Goal: Task Accomplishment & Management: Complete application form

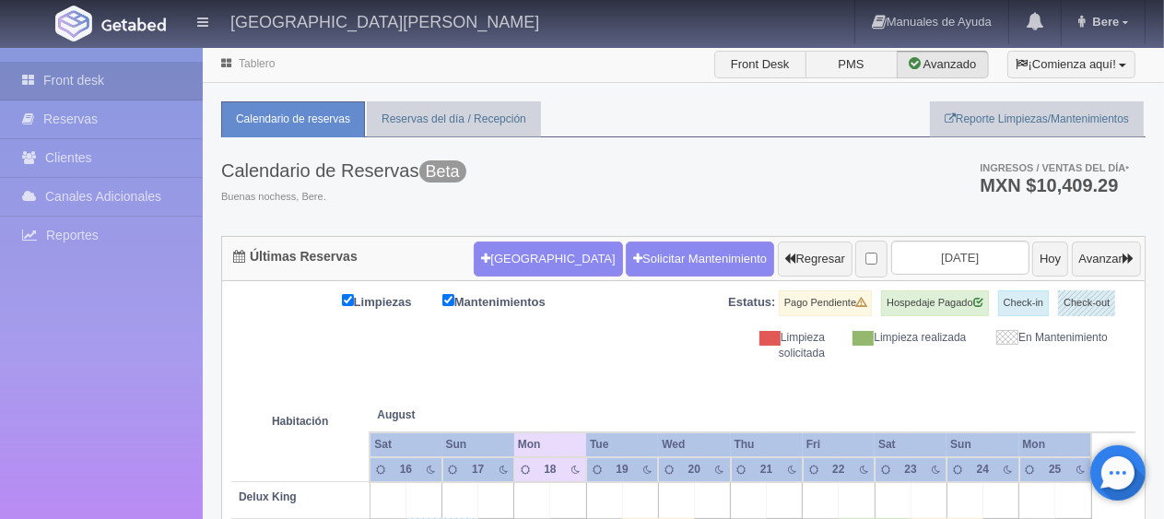
click at [674, 378] on th at bounding box center [676, 396] width 108 height 70
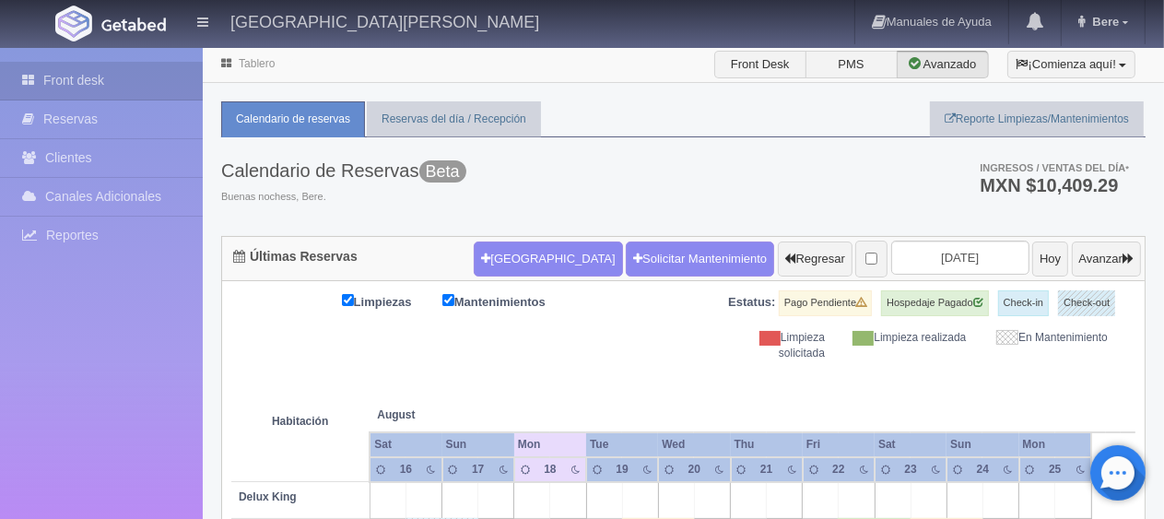
drag, startPoint x: 1135, startPoint y: 353, endPoint x: 738, endPoint y: 293, distance: 400.9
click at [738, 293] on div "Limpiezas Mantenimientos Estatus: Pago Pendiente Hospedaje Pagado Check-in Chec…" at bounding box center [683, 325] width 904 height 71
click at [722, 357] on div "Limpieza solicitada" at bounding box center [768, 345] width 141 height 31
drag, startPoint x: 1104, startPoint y: 360, endPoint x: 365, endPoint y: 286, distance: 742.2
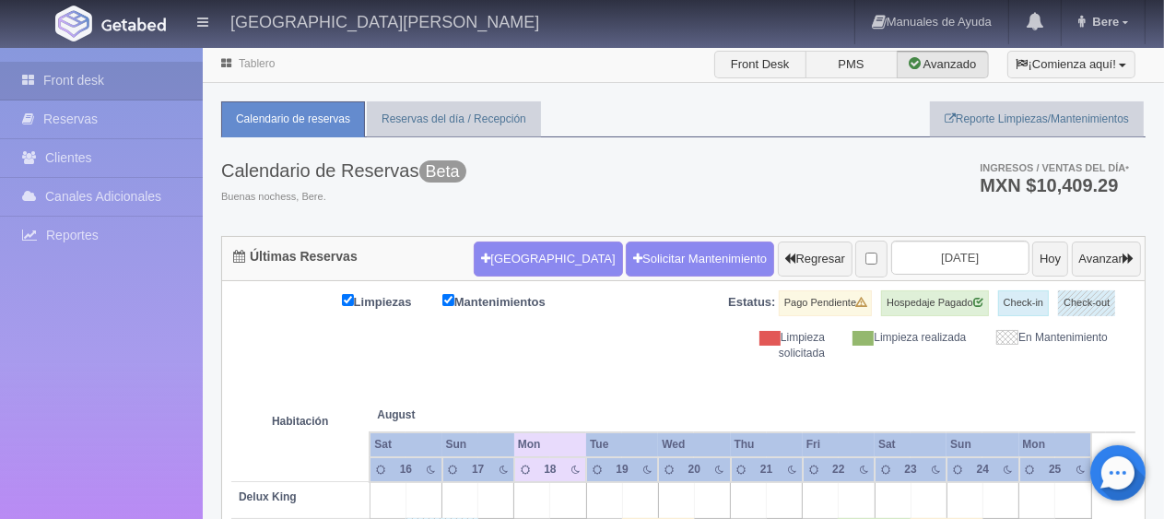
click at [586, 359] on div "Limpiezas Mantenimientos Estatus: Pago Pendiente Hospedaje Pagado Check-in Chec…" at bounding box center [683, 325] width 904 height 71
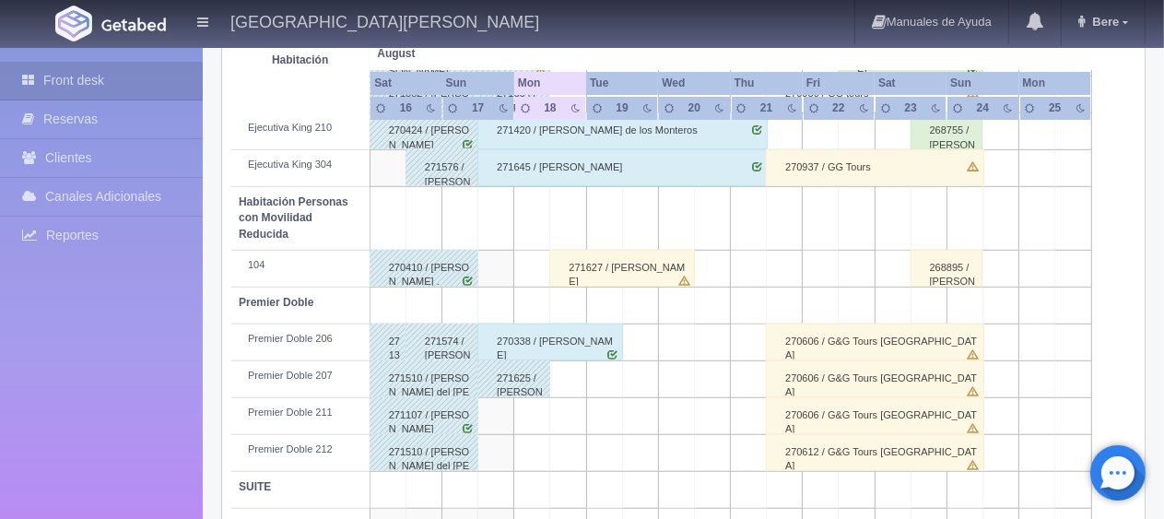
scroll to position [983, 0]
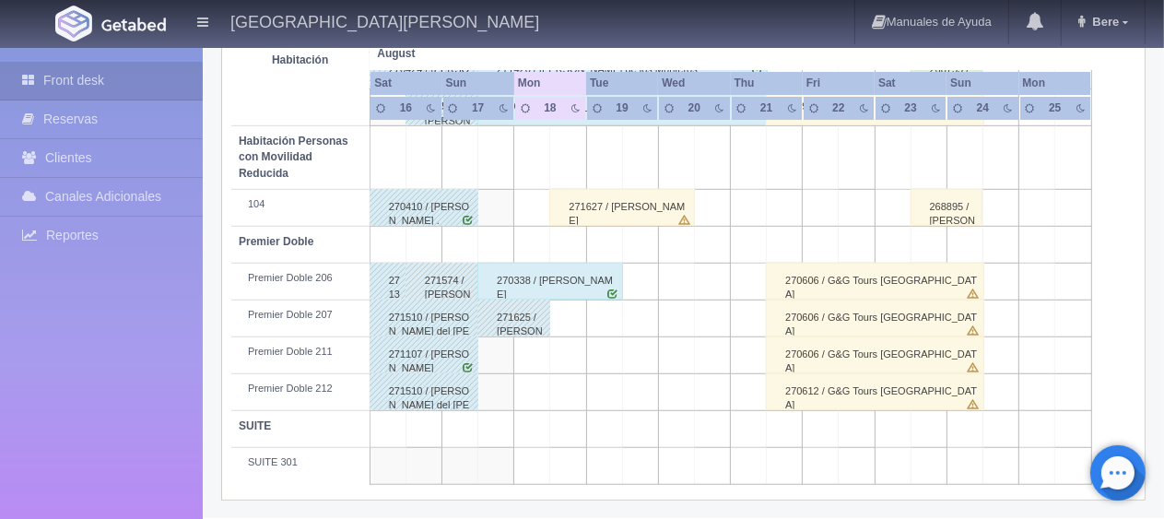
click at [453, 350] on div "271107 / [PERSON_NAME]" at bounding box center [424, 355] width 109 height 37
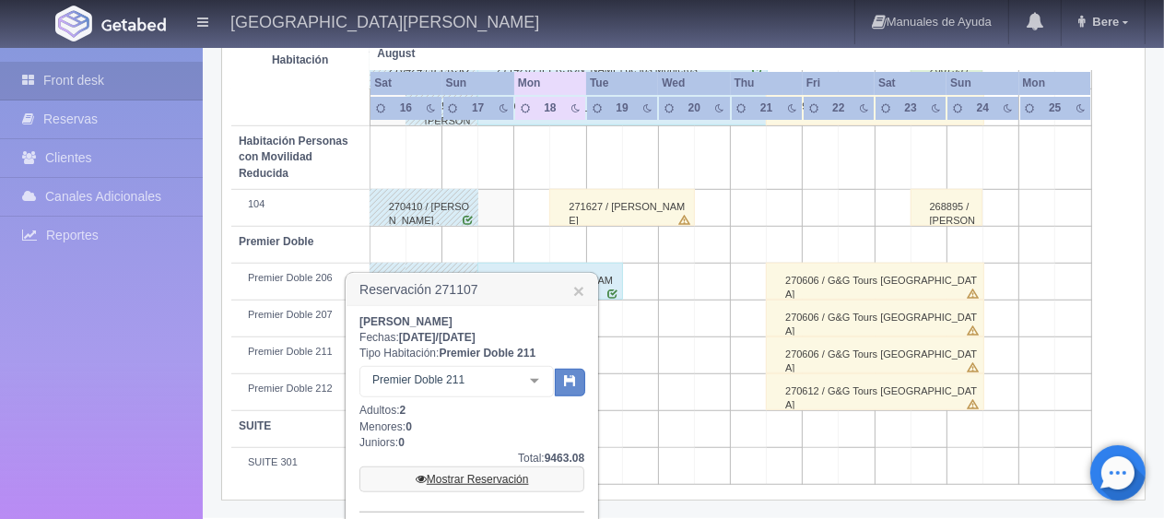
scroll to position [1077, 0]
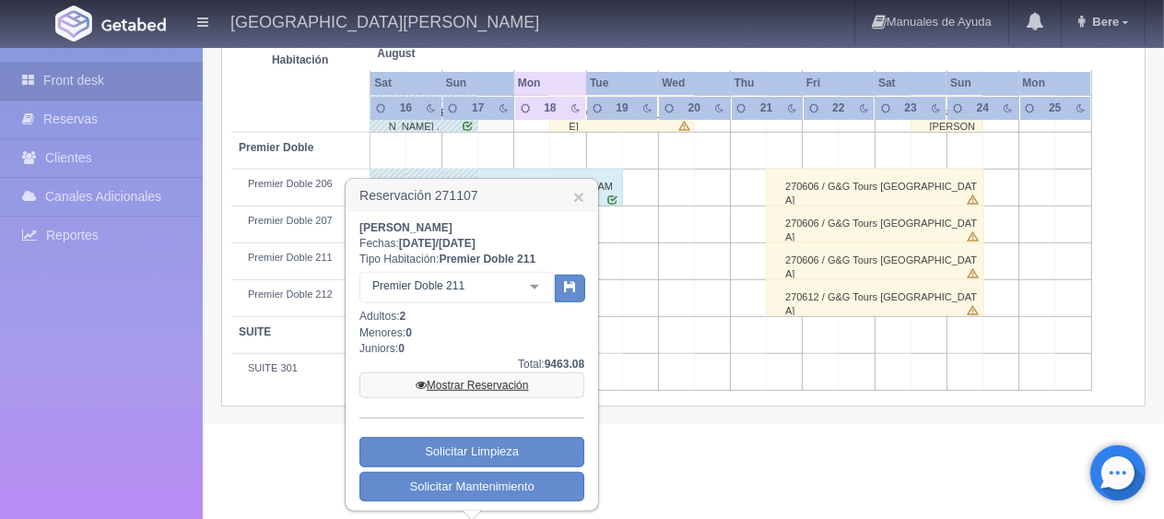
click at [513, 377] on link "Mostrar Reservación" at bounding box center [472, 385] width 225 height 26
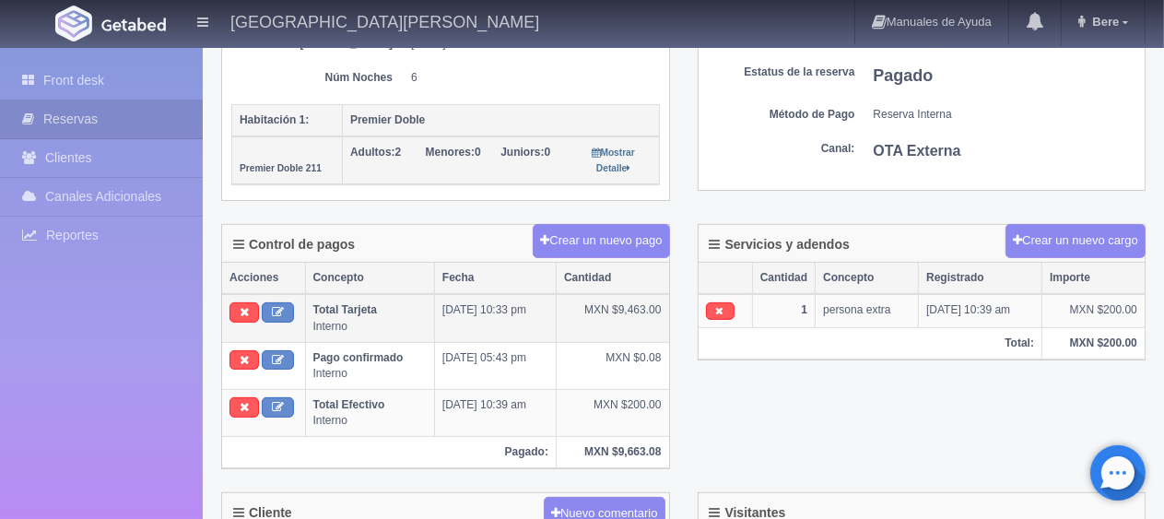
scroll to position [553, 0]
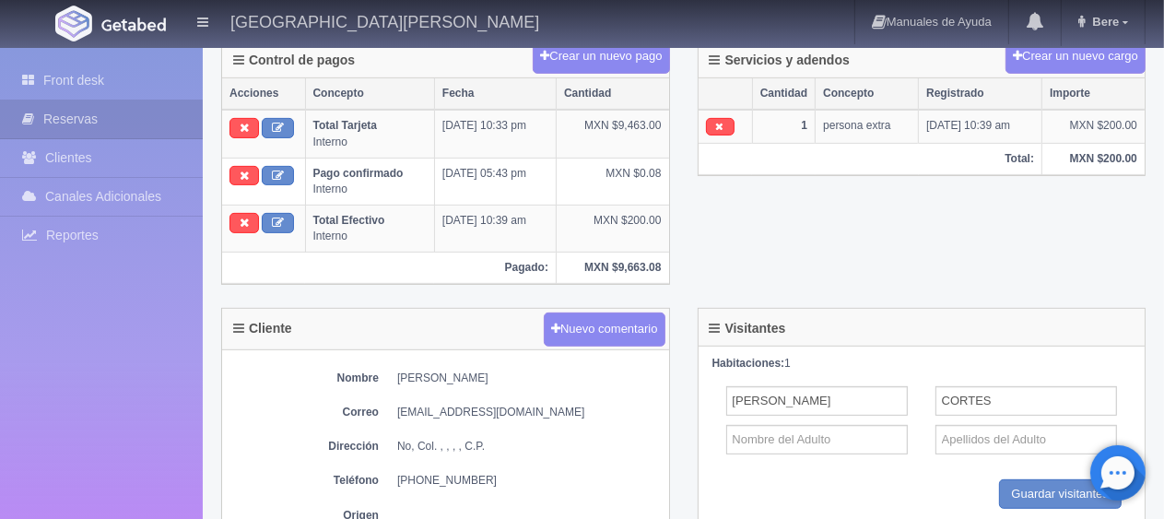
click at [841, 249] on div "Control de pagos Crear un nuevo pago Acciones Concepto Fecha Cantidad Total Tar…" at bounding box center [683, 174] width 952 height 268
click at [762, 245] on div "Control de pagos Crear un nuevo pago Acciones Concepto Fecha Cantidad Total Tar…" at bounding box center [683, 174] width 952 height 268
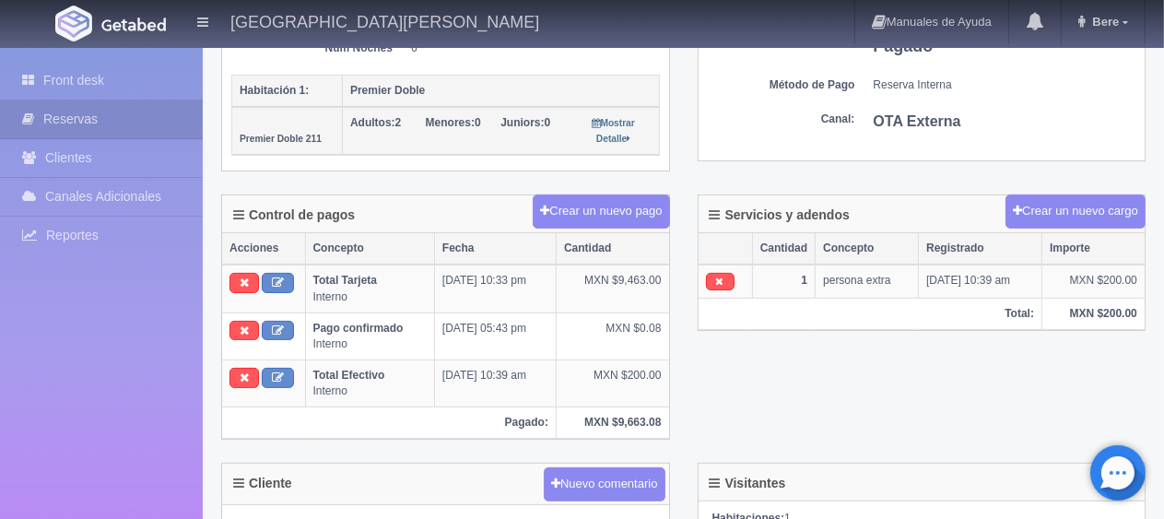
scroll to position [214, 0]
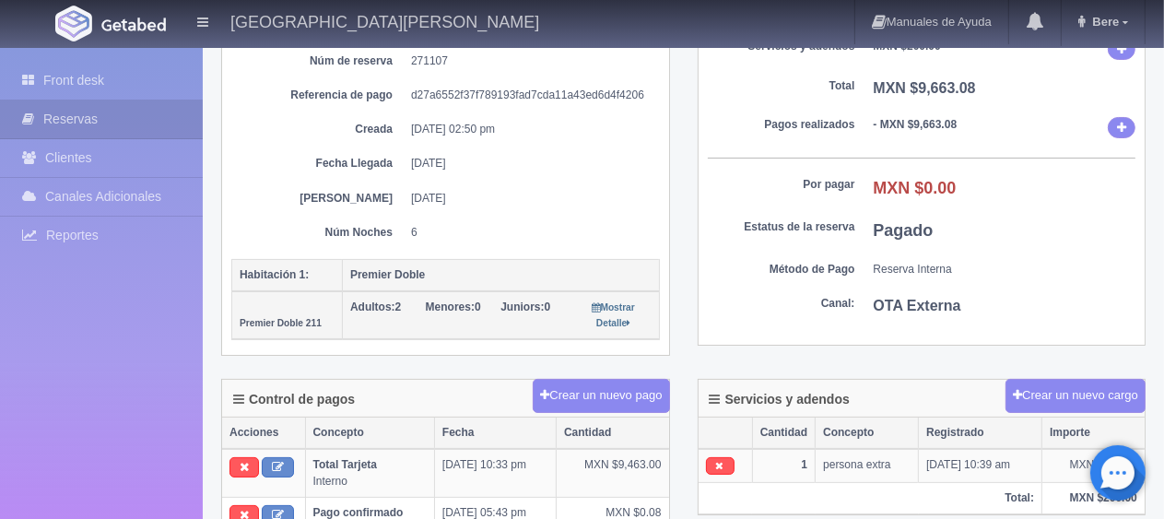
click at [840, 286] on div "Hospedaje MXN $9,463.08 Servicios y adendos MXN $200.00 Total MXN $9,663.08 Pag…" at bounding box center [922, 164] width 447 height 360
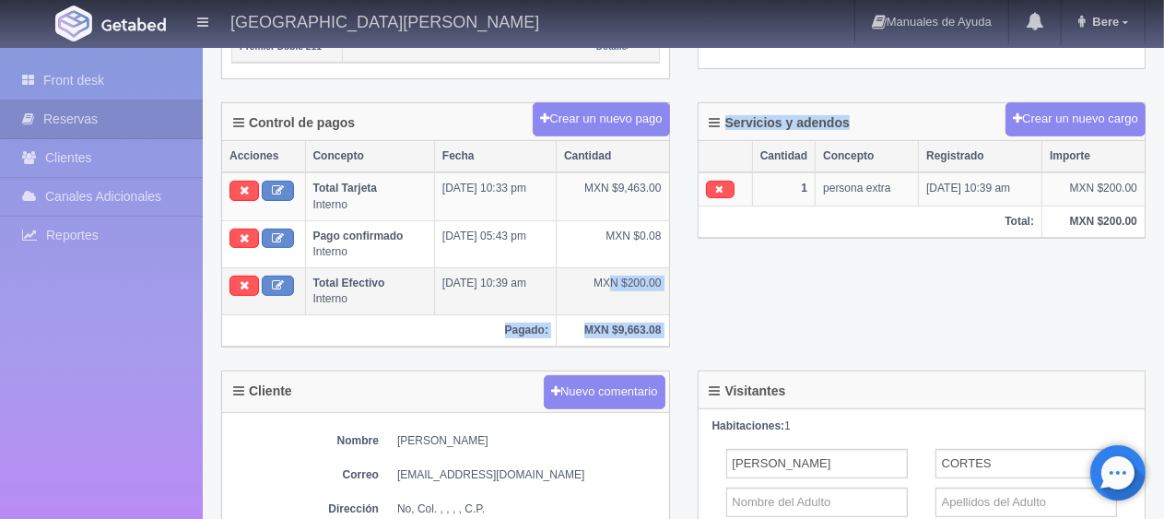
drag, startPoint x: 783, startPoint y: 264, endPoint x: 609, endPoint y: 263, distance: 173.3
click at [609, 263] on div "Control de pagos Crear un nuevo pago Acciones Concepto Fecha Cantidad Total Tar…" at bounding box center [683, 236] width 952 height 268
click at [465, 285] on td "[DATE] 10:39 am" at bounding box center [495, 291] width 122 height 47
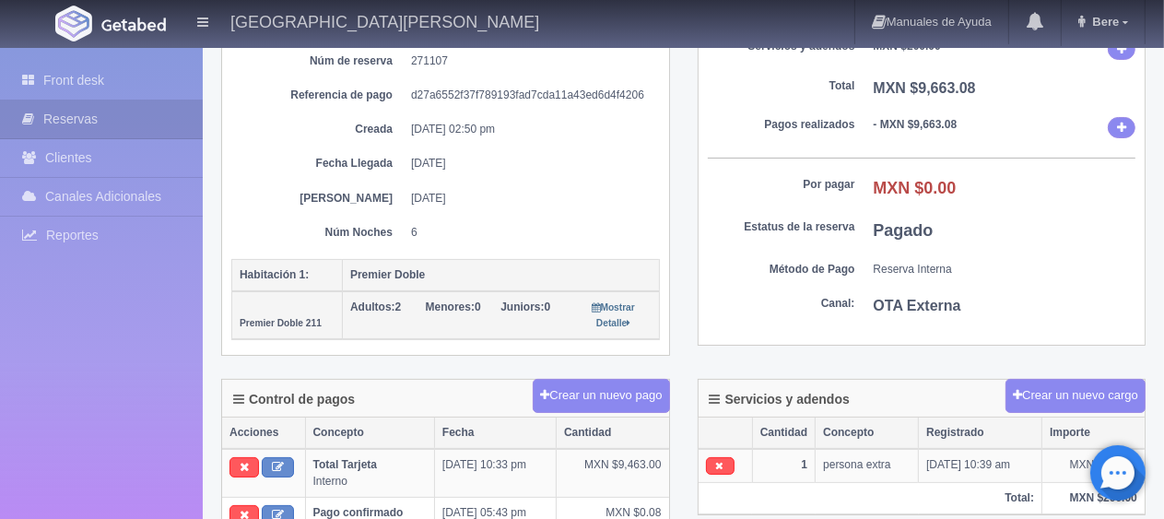
scroll to position [0, 0]
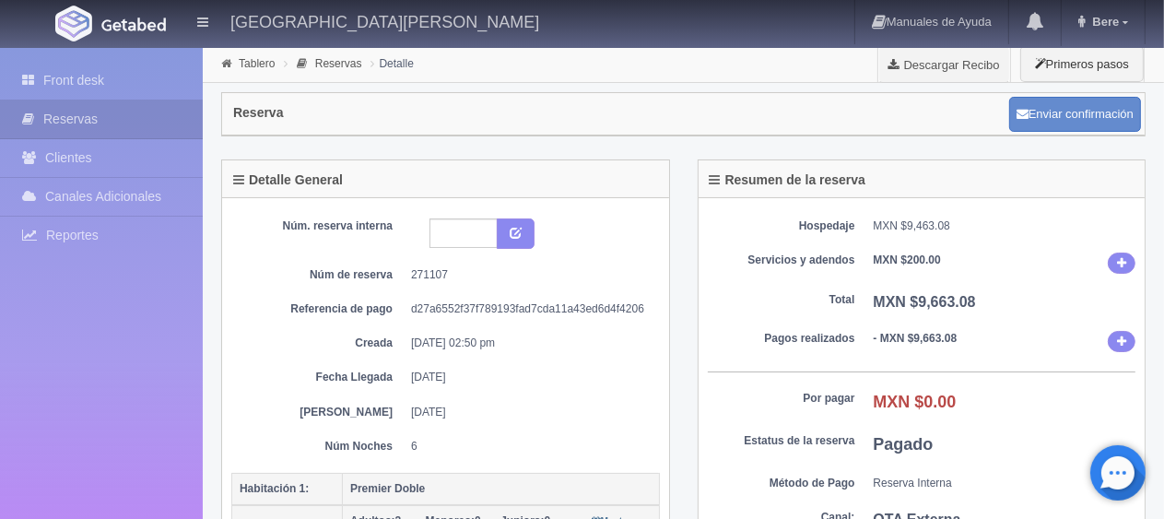
click at [885, 306] on b "MXN $9,663.08" at bounding box center [925, 302] width 102 height 16
click at [157, 72] on link "Front desk" at bounding box center [101, 81] width 203 height 38
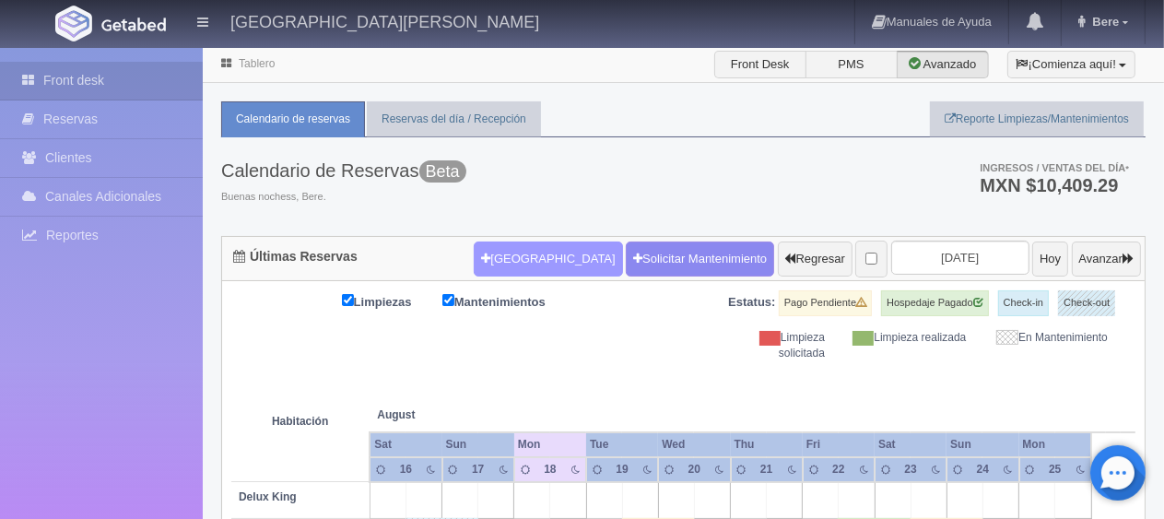
click at [532, 259] on button "[GEOGRAPHIC_DATA]" at bounding box center [548, 259] width 148 height 35
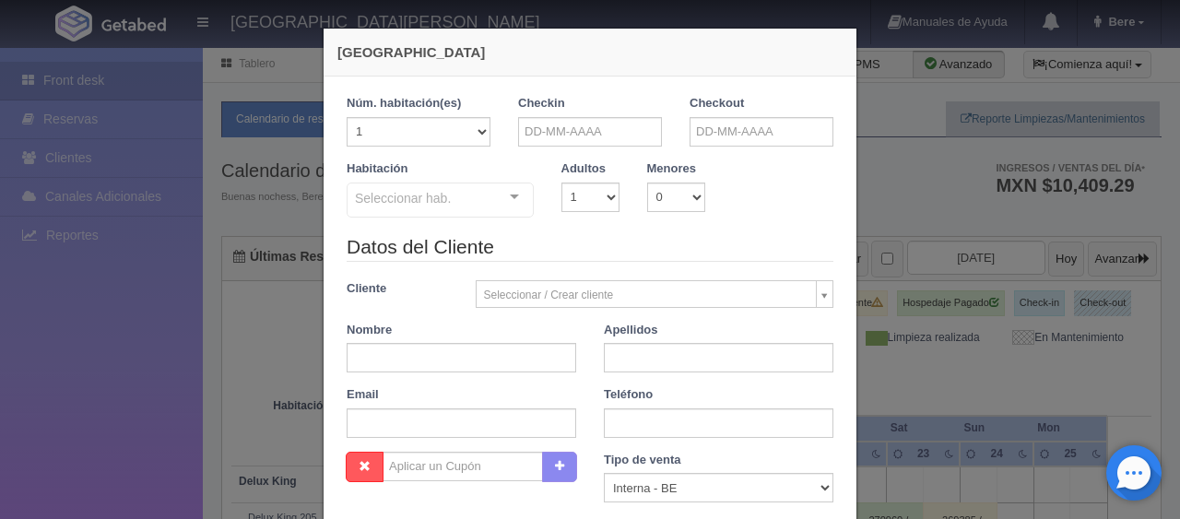
checkbox input "false"
click at [579, 120] on input "text" at bounding box center [590, 132] width 144 height 30
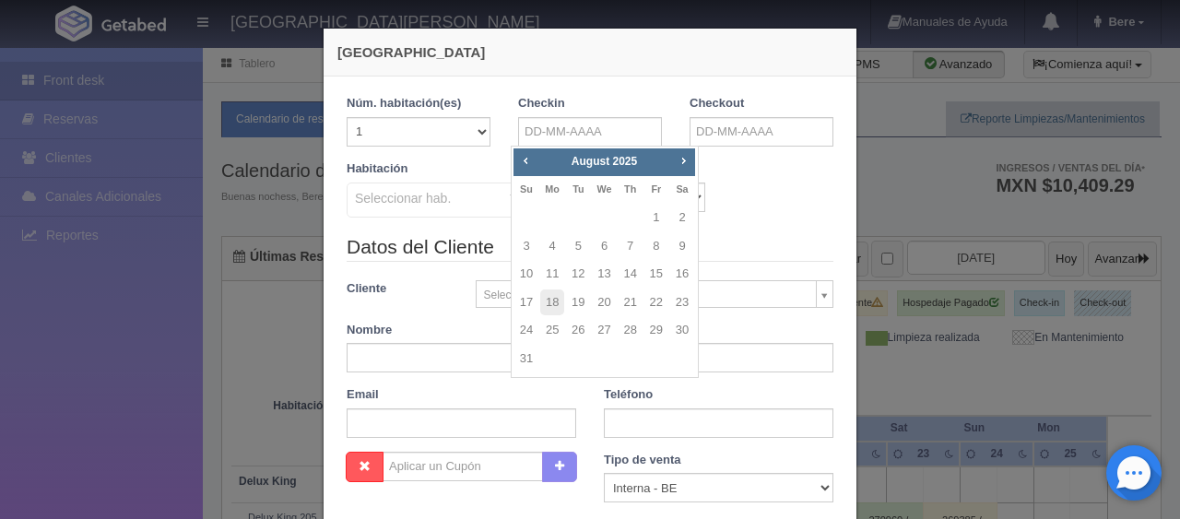
click at [538, 293] on td "17" at bounding box center [527, 303] width 26 height 29
type input "17-08-2025"
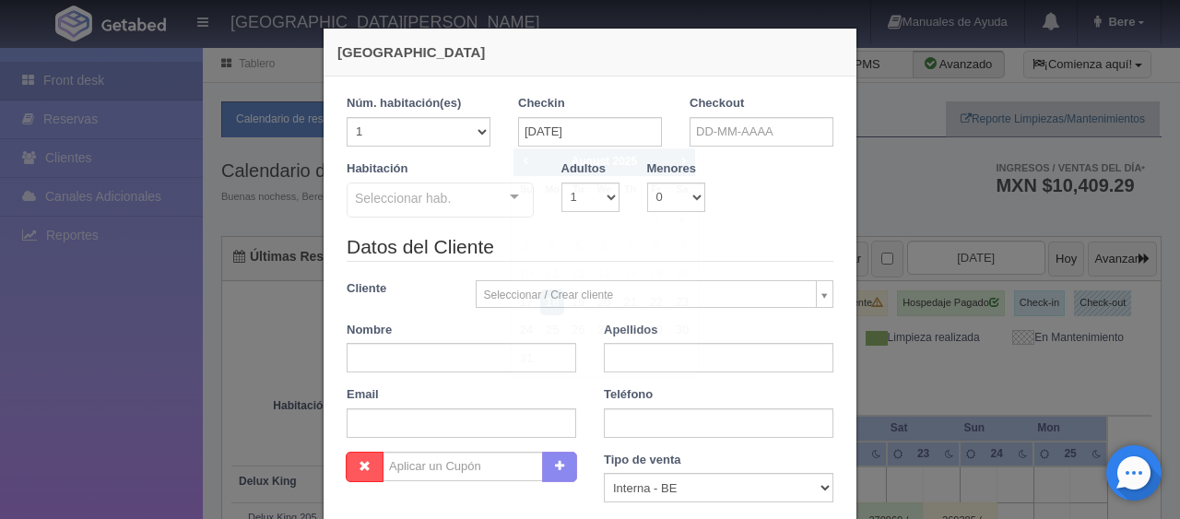
checkbox input "false"
click at [721, 122] on input "text" at bounding box center [762, 132] width 144 height 30
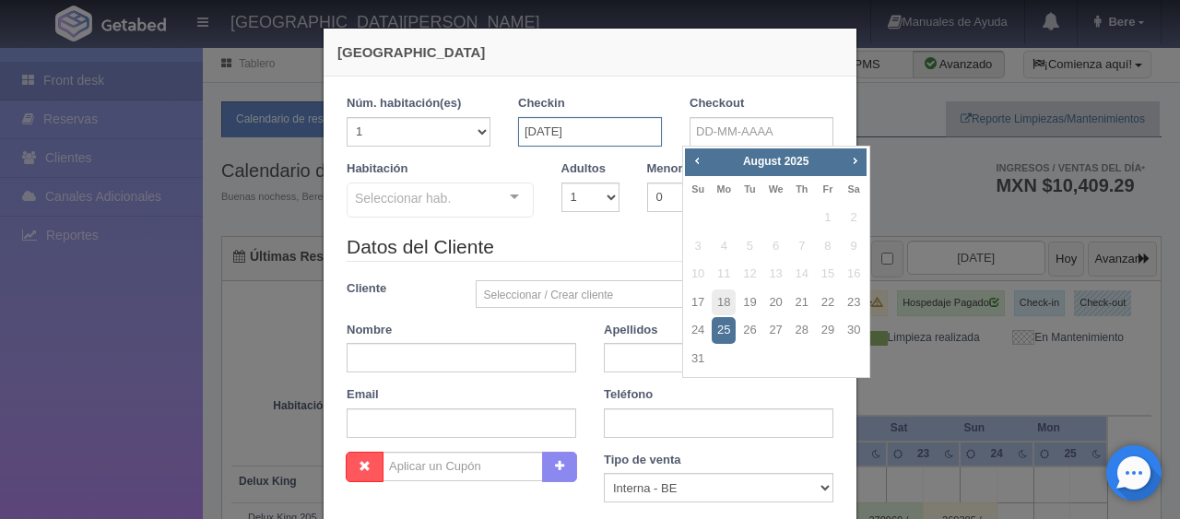
click at [591, 135] on input "17-08-2025" at bounding box center [590, 132] width 144 height 30
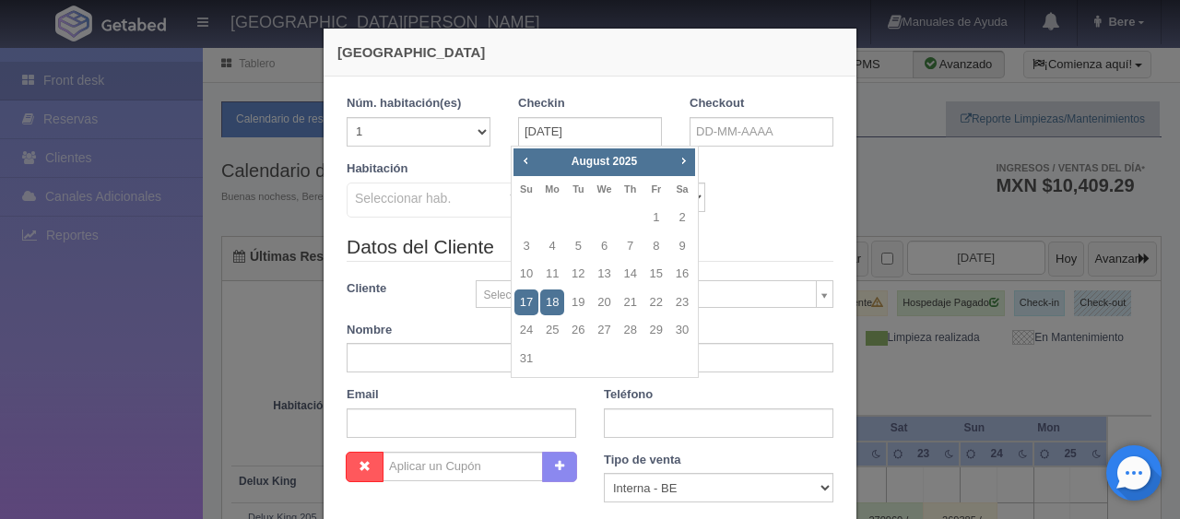
click at [563, 314] on td "18" at bounding box center [552, 303] width 26 height 29
type input "18-08-2025"
checkbox input "false"
click at [615, 130] on input "[DATE]" at bounding box center [590, 132] width 144 height 30
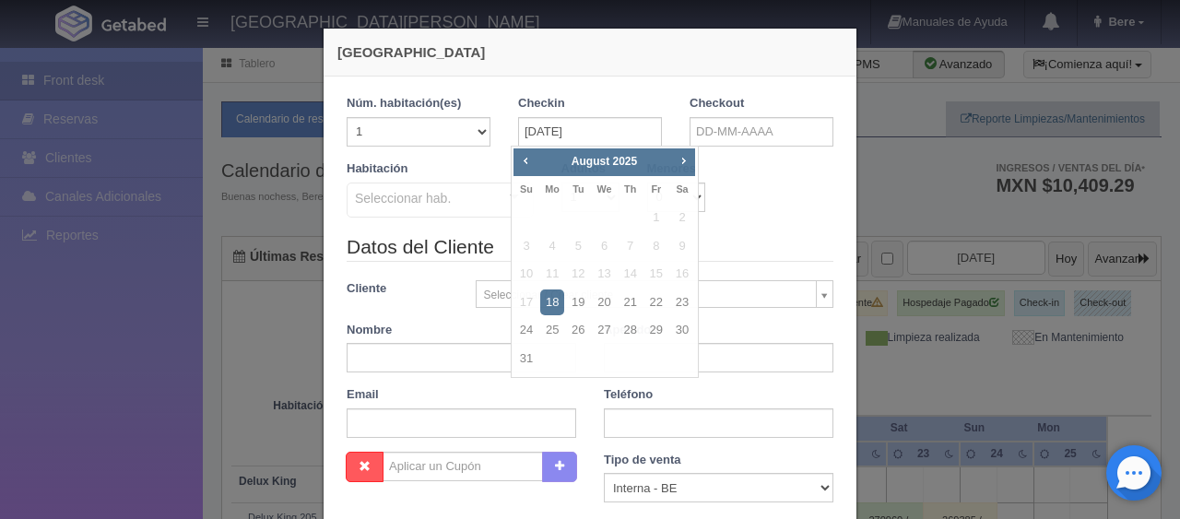
click at [727, 160] on div "Habitación Seleccionar hab. SUITE SUITE - Sin asignar SUITE 301 Habitación Pers…" at bounding box center [590, 196] width 514 height 73
click at [587, 107] on div "Checkin 18-08-2025" at bounding box center [590, 121] width 144 height 52
click at [583, 125] on input "[DATE]" at bounding box center [590, 132] width 144 height 30
click at [580, 132] on input "[DATE]" at bounding box center [590, 132] width 144 height 30
click at [588, 132] on input "[DATE]" at bounding box center [590, 132] width 144 height 30
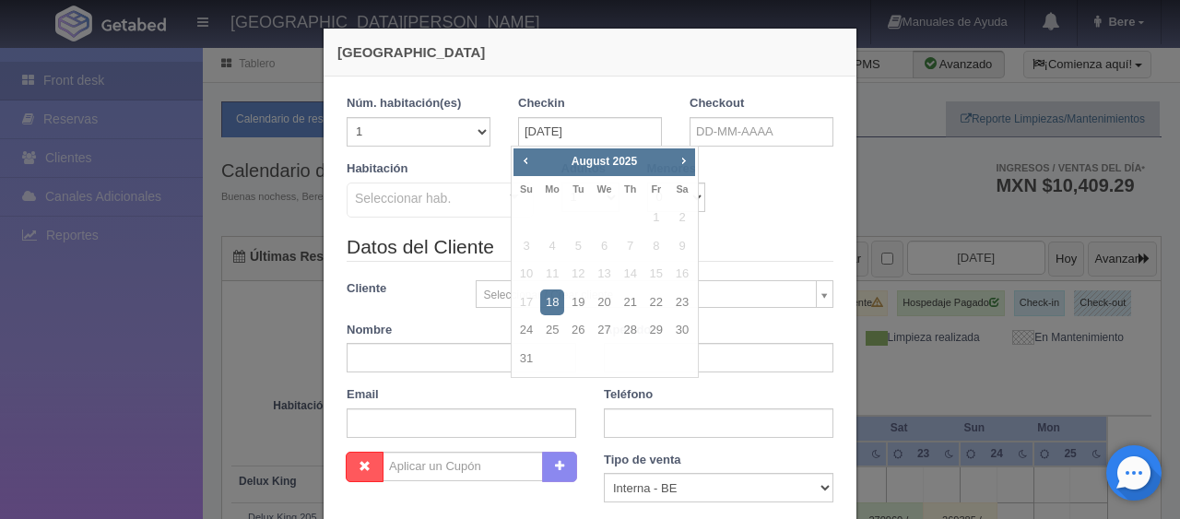
click at [583, 101] on div "Checkin 18-08-2025" at bounding box center [590, 121] width 144 height 52
click at [948, 338] on div "Nueva Reserva 1 Núm. habitación(es) 1 2 3 4 5 6 7 8 9 10 11 12 13 14 15 16 17 1…" at bounding box center [590, 259] width 1180 height 519
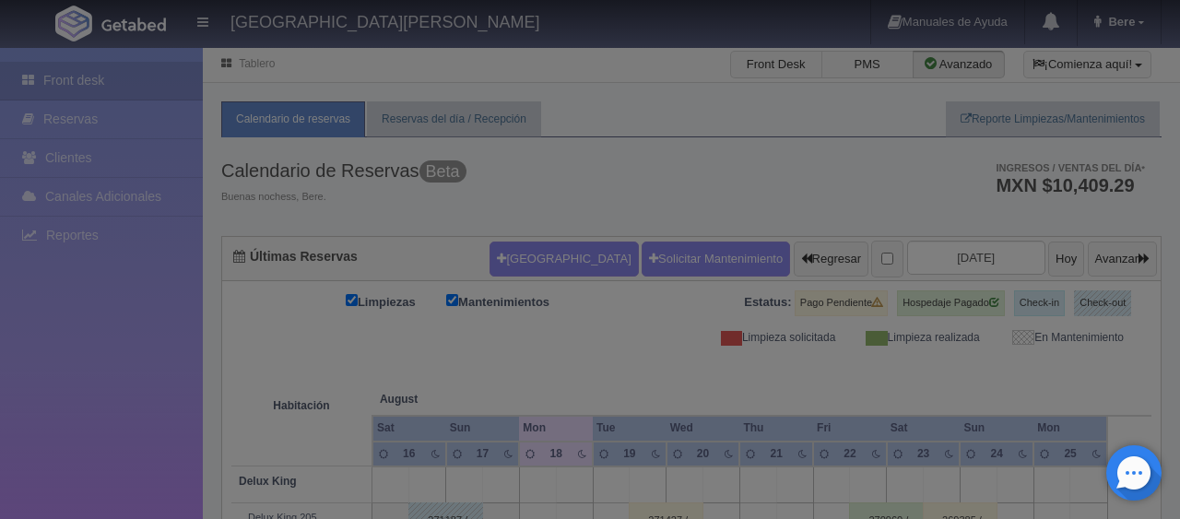
select select "67940"
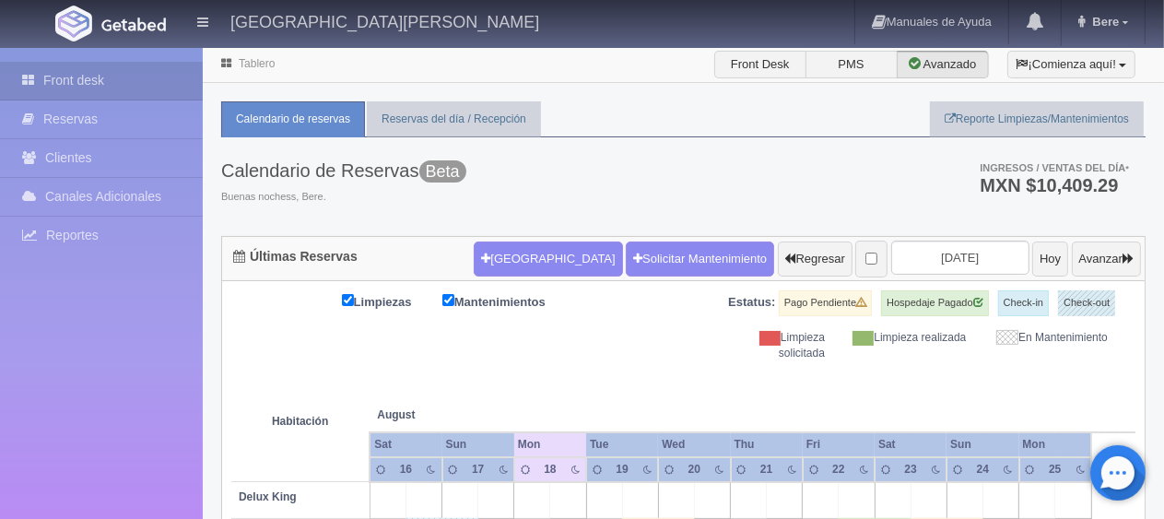
click at [520, 277] on div "[GEOGRAPHIC_DATA] Solicitar Mantenimiento Regresar [DATE] Hoy Avanzar" at bounding box center [807, 259] width 677 height 48
click at [524, 270] on button "[GEOGRAPHIC_DATA]" at bounding box center [548, 259] width 148 height 35
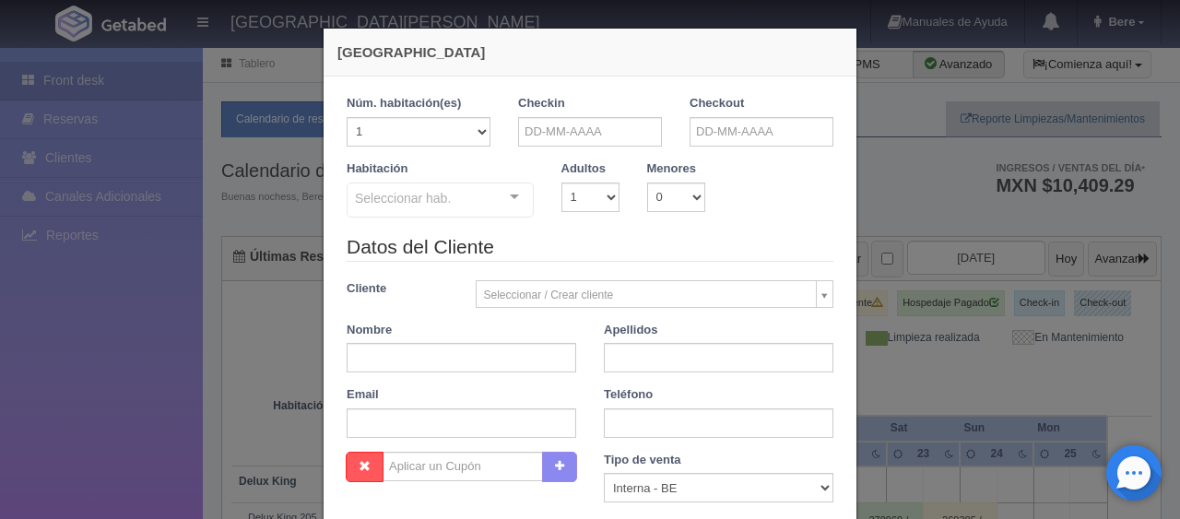
checkbox input "false"
click at [450, 123] on select "1 2 3 4 5 6 7 8 9 10 11 12 13 14 15 16 17 18 19 20" at bounding box center [419, 132] width 144 height 30
select select "2"
click at [347, 117] on select "1 2 3 4 5 6 7 8 9 10 11 12 13 14 15 16 17 18 19 20" at bounding box center [419, 132] width 144 height 30
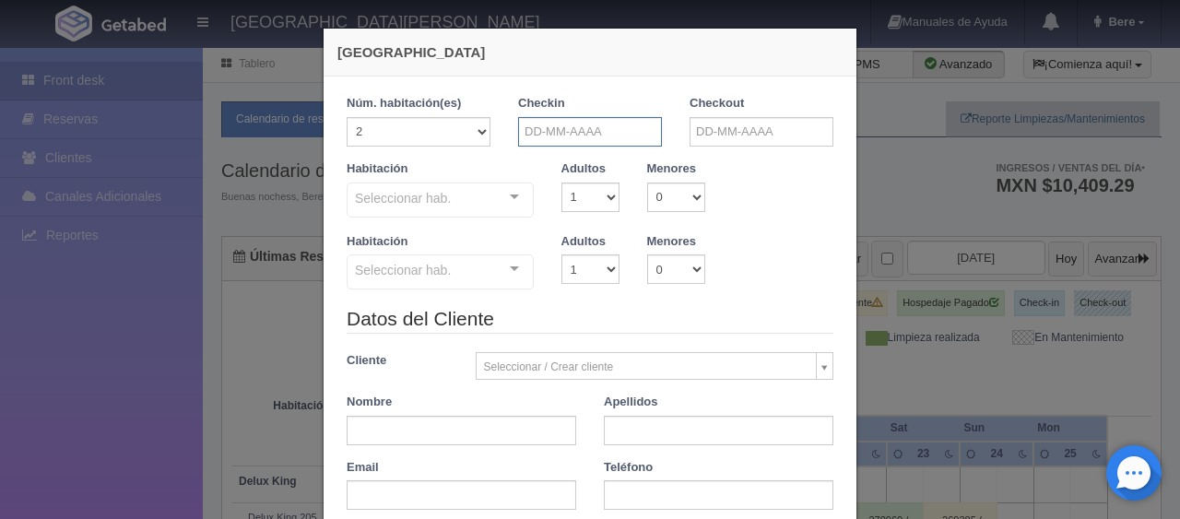
checkbox input "false"
click at [546, 124] on input "text" at bounding box center [590, 132] width 144 height 30
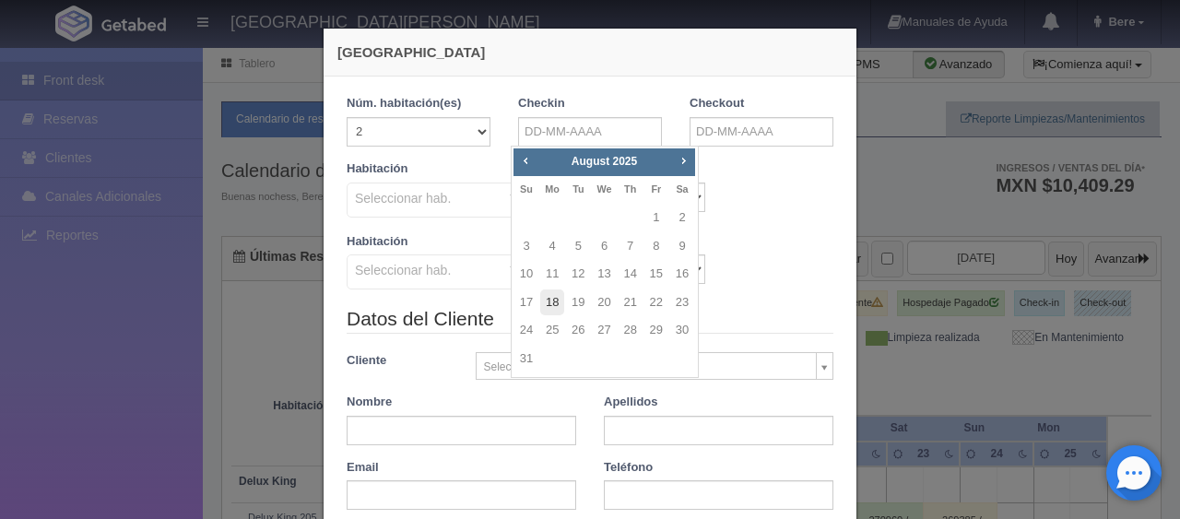
click at [553, 299] on link "18" at bounding box center [552, 302] width 24 height 27
type input "18-08-2025"
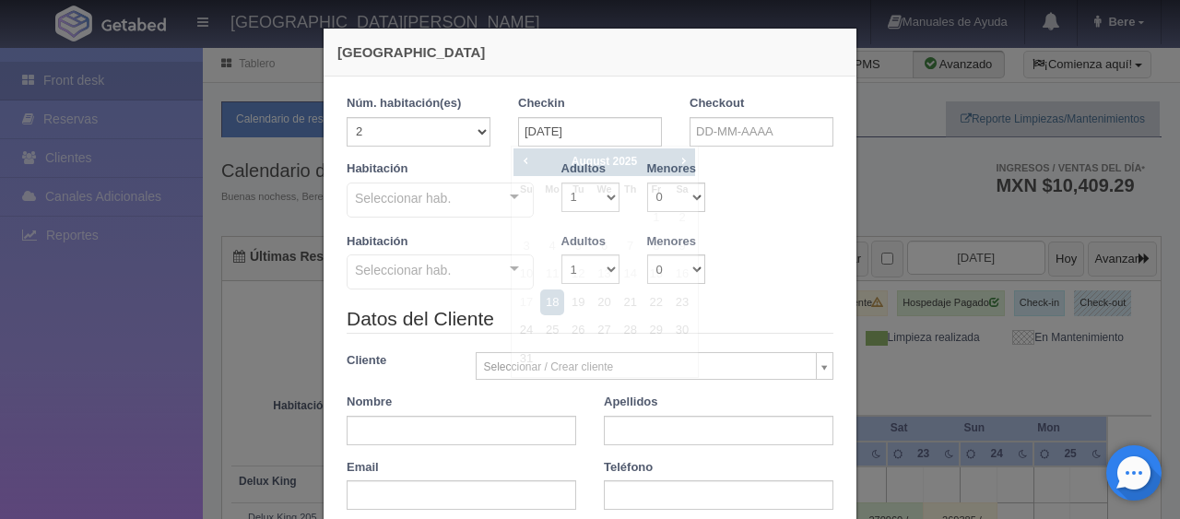
checkbox input "false"
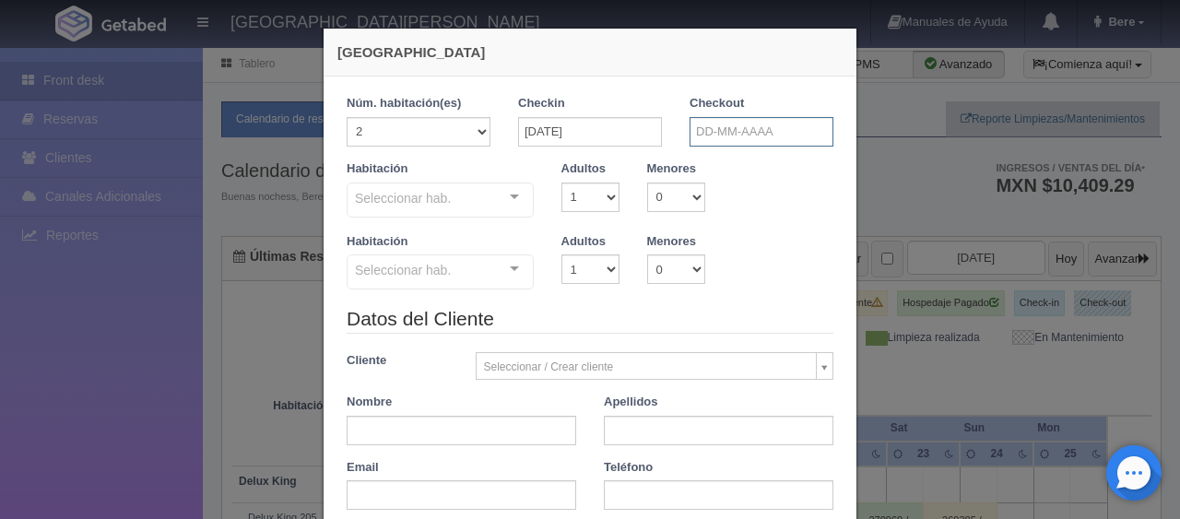
click at [728, 122] on input "text" at bounding box center [762, 132] width 144 height 30
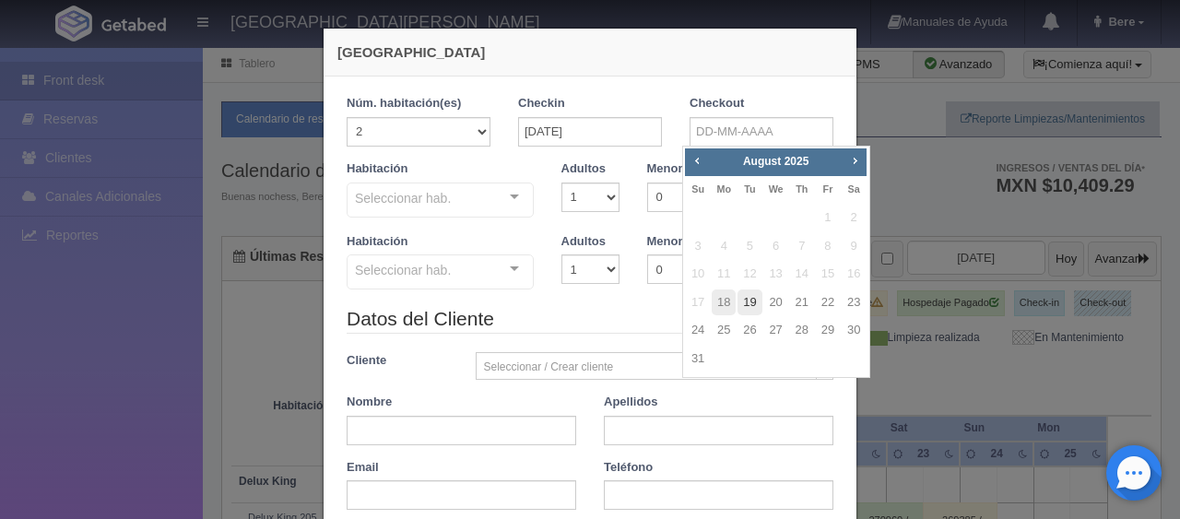
click at [746, 301] on link "19" at bounding box center [750, 302] width 24 height 27
type input "19-08-2025"
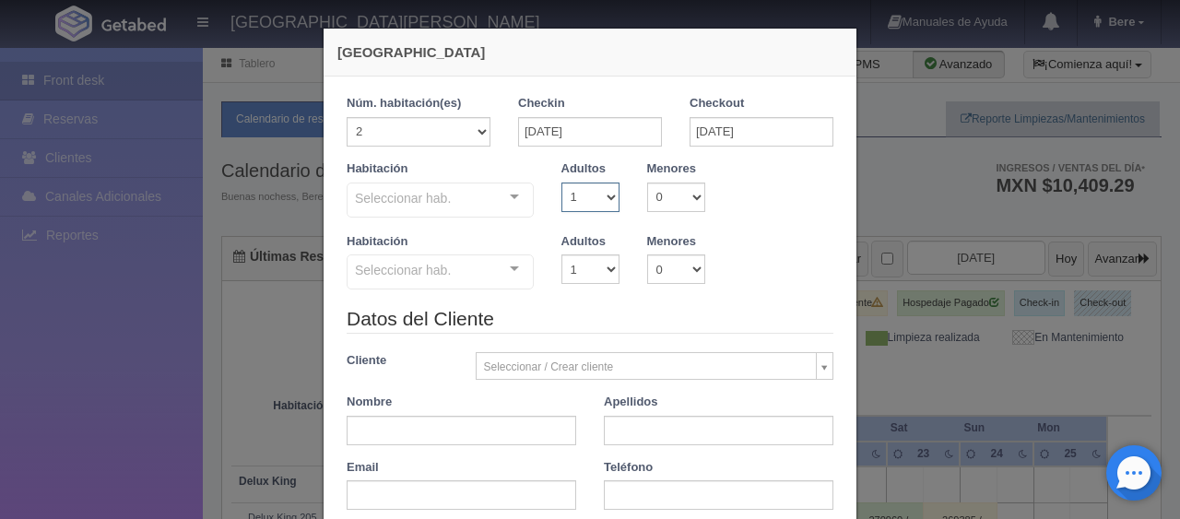
click at [601, 210] on select "1 2 3 4 5 6 7 8 9 10" at bounding box center [590, 198] width 58 height 30
checkbox input "false"
select select "2"
click at [561, 183] on select "1 2 3 4 5 6 7 8 9 10" at bounding box center [590, 198] width 58 height 30
click at [574, 267] on select "1 2 3 4 5 6 7 8 9 10" at bounding box center [590, 269] width 58 height 30
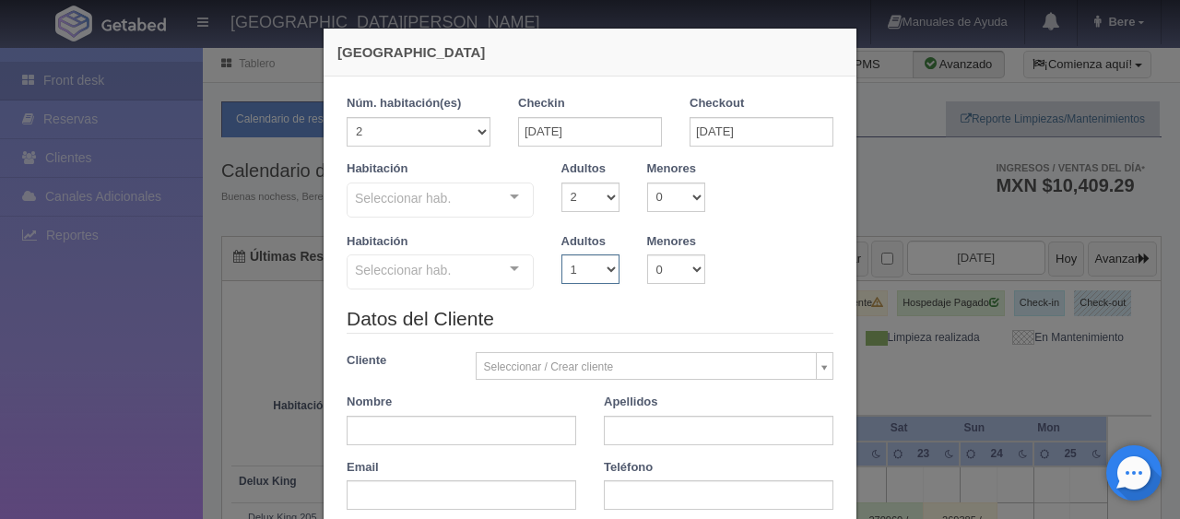
checkbox input "false"
select select "2"
click at [561, 254] on select "1 2 3 4 5 6 7 8 9 10" at bounding box center [590, 269] width 58 height 30
checkbox input "false"
click at [649, 274] on select "0 1 2 3 4 5 6 7 8 9 10" at bounding box center [676, 269] width 58 height 30
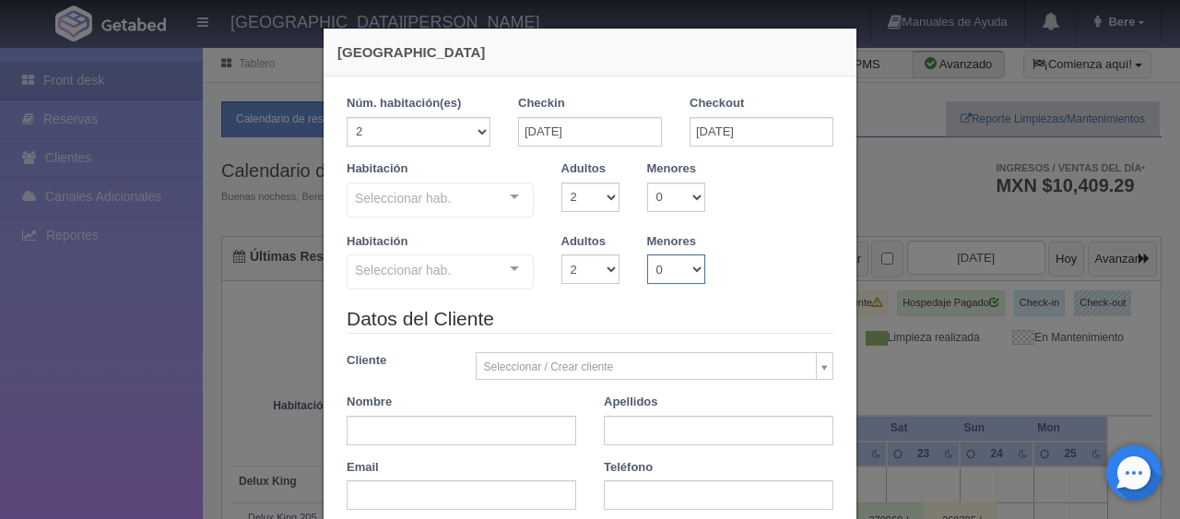
select select "2"
click at [647, 254] on select "0 1 2 3 4 5 6 7 8 9 10" at bounding box center [676, 269] width 58 height 30
click at [719, 262] on select "0 1 2 3 4 5 6 7 8 9 10 11 12 13 14 15 16 17 18" at bounding box center [734, 269] width 30 height 30
drag, startPoint x: 523, startPoint y: 257, endPoint x: 455, endPoint y: 232, distance: 72.6
click at [514, 266] on div at bounding box center [514, 269] width 37 height 28
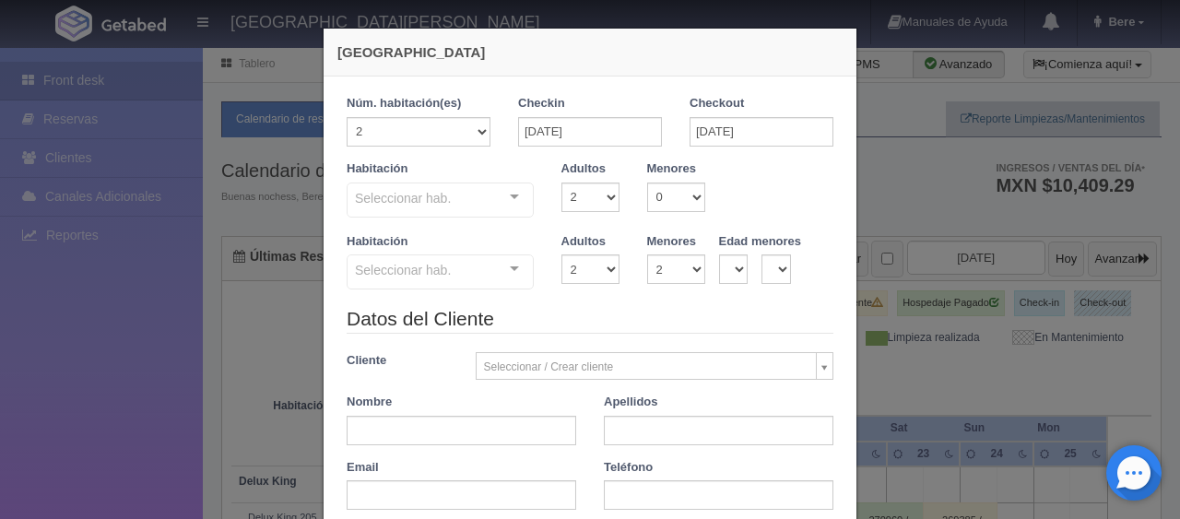
click at [457, 161] on div "Habitación Seleccionar hab. SUITE SUITE - Sin asignar SUITE 301 Habitación Pers…" at bounding box center [440, 189] width 215 height 59
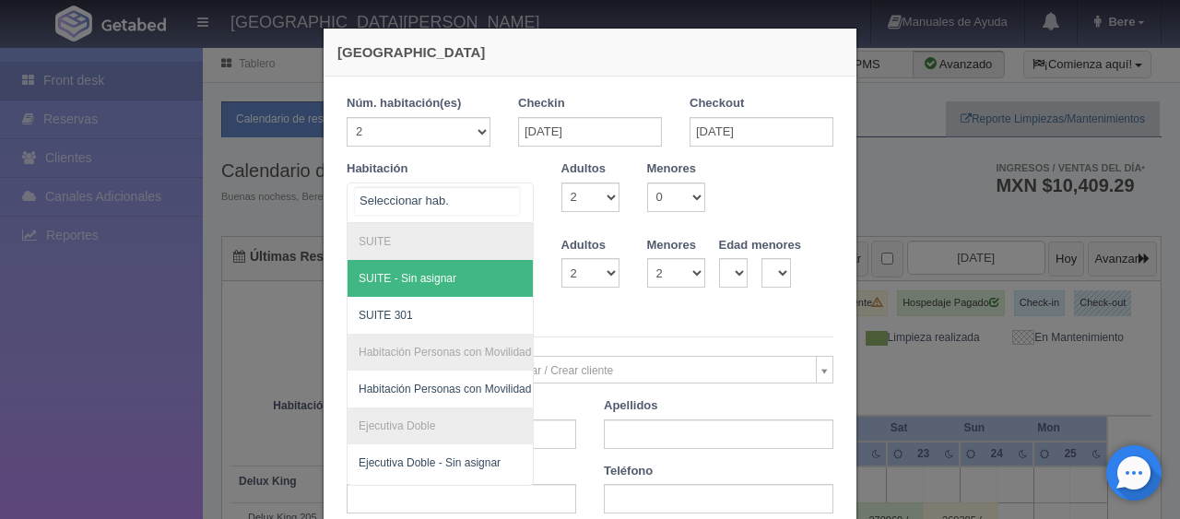
click at [450, 183] on div at bounding box center [440, 203] width 187 height 41
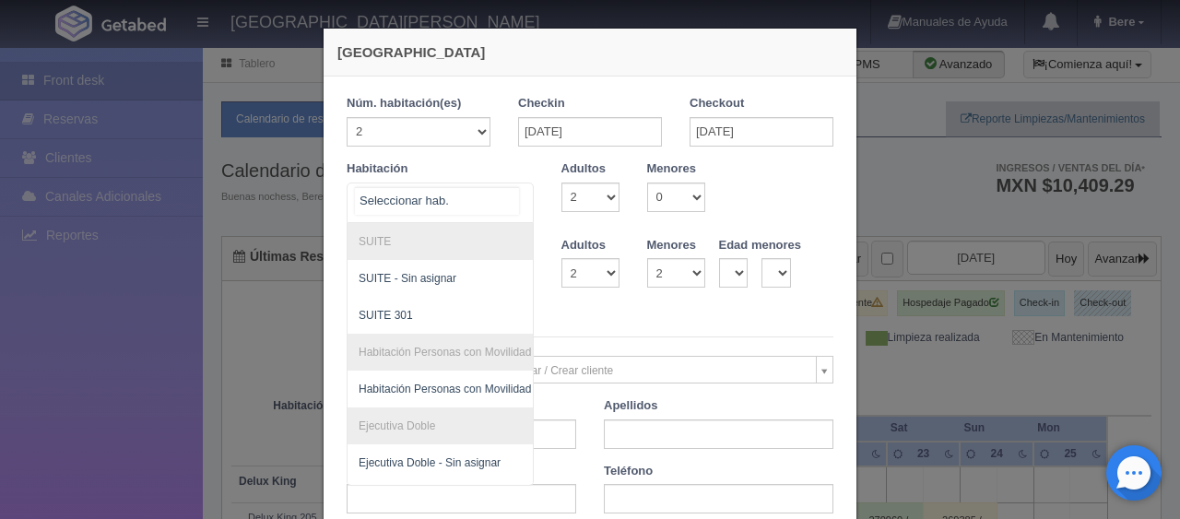
scroll to position [277, 0]
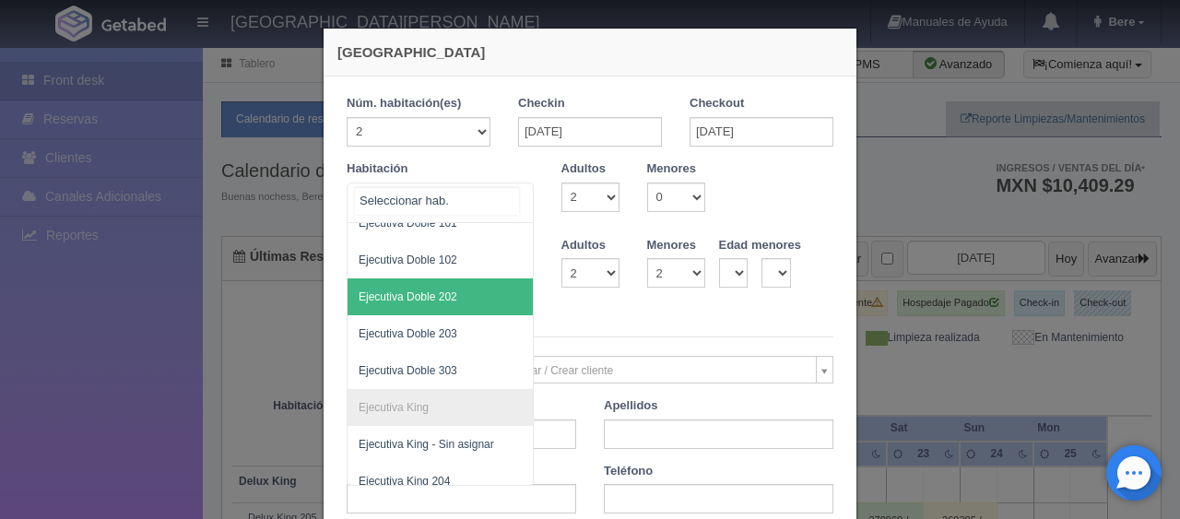
click at [456, 303] on span "Ejecutiva Doble 202" at bounding box center [503, 296] width 310 height 37
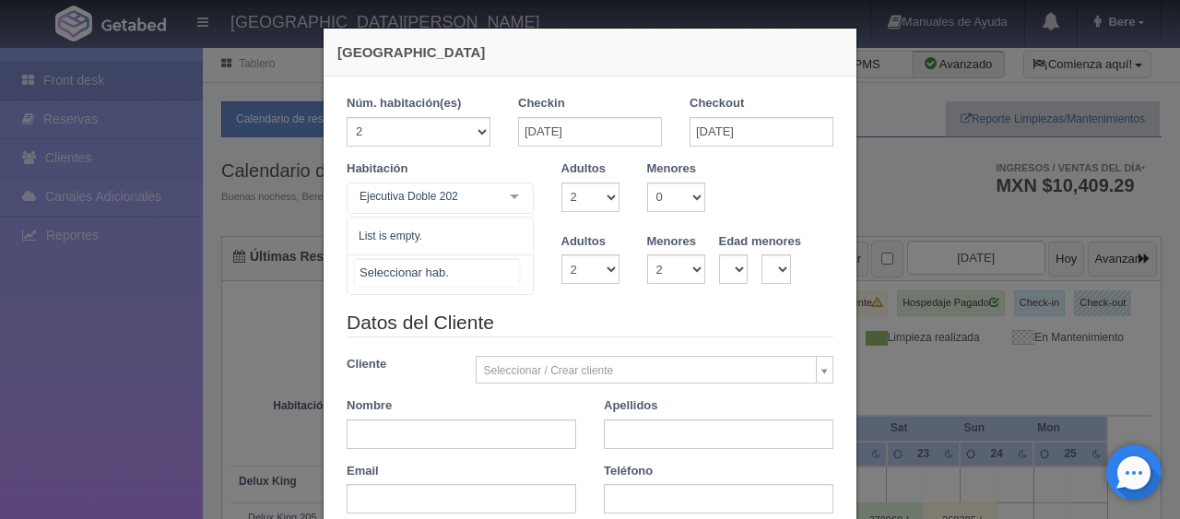
click at [462, 277] on div at bounding box center [440, 274] width 187 height 41
checkbox input "false"
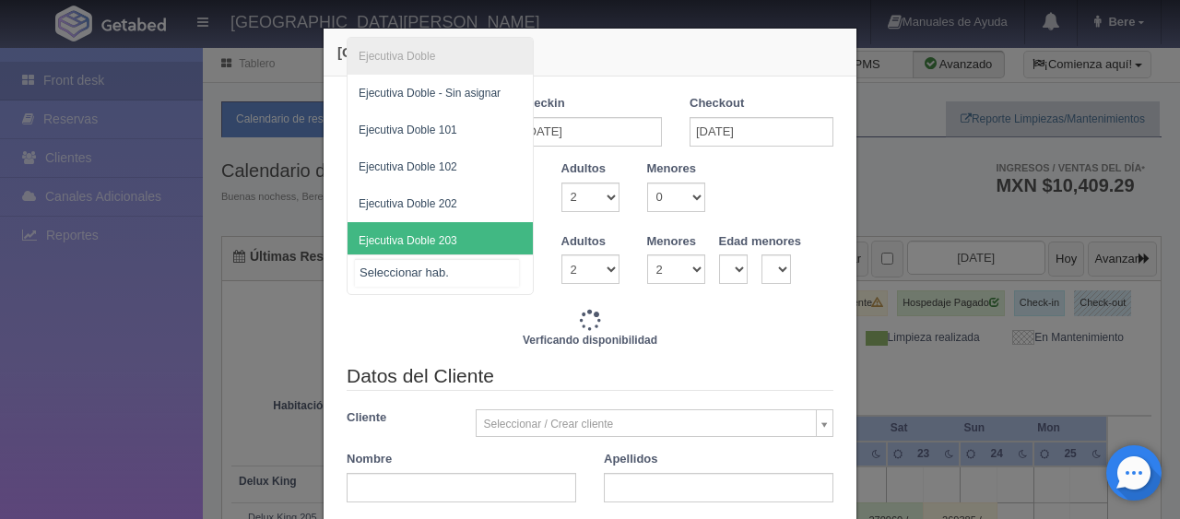
click at [440, 241] on span "Ejecutiva Doble 203" at bounding box center [408, 240] width 99 height 13
type input "3098.00"
checkbox input "false"
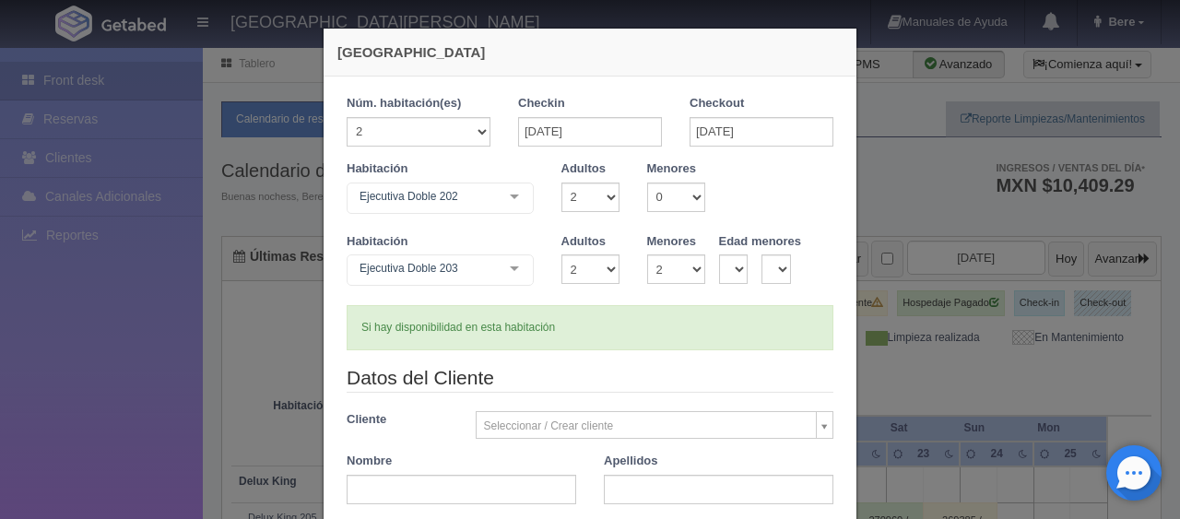
scroll to position [184, 0]
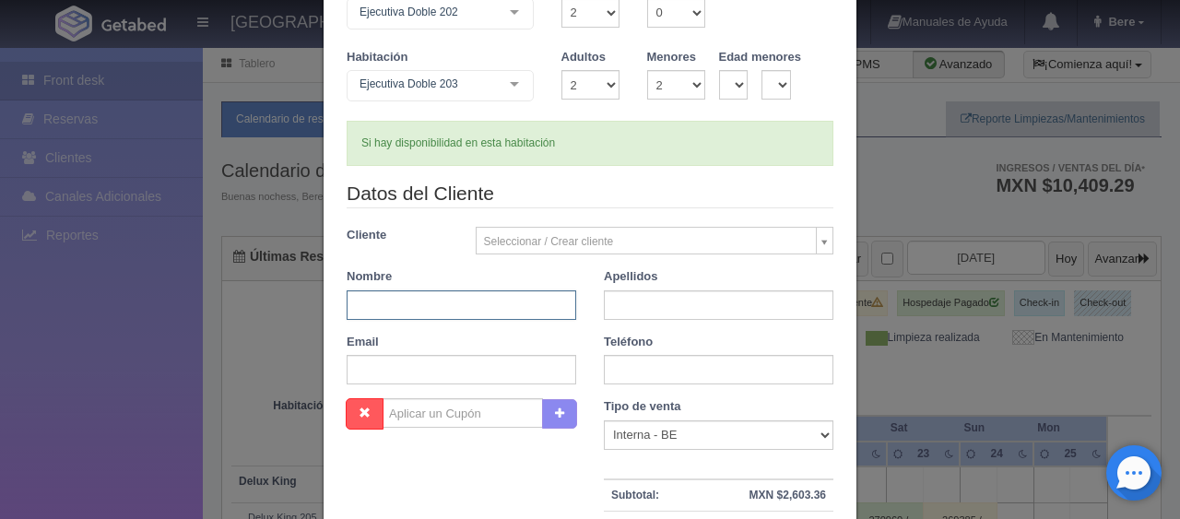
click at [487, 301] on input "text" at bounding box center [462, 305] width 230 height 30
click at [394, 310] on input "text" at bounding box center [462, 305] width 230 height 30
click at [642, 325] on div "Datos del Cliente Cliente Seleccionar / Crear cliente Nuevo Cliente Adriana Nav…" at bounding box center [590, 289] width 514 height 218
click at [637, 309] on input "text" at bounding box center [719, 305] width 230 height 30
click at [506, 312] on input "text" at bounding box center [462, 305] width 230 height 30
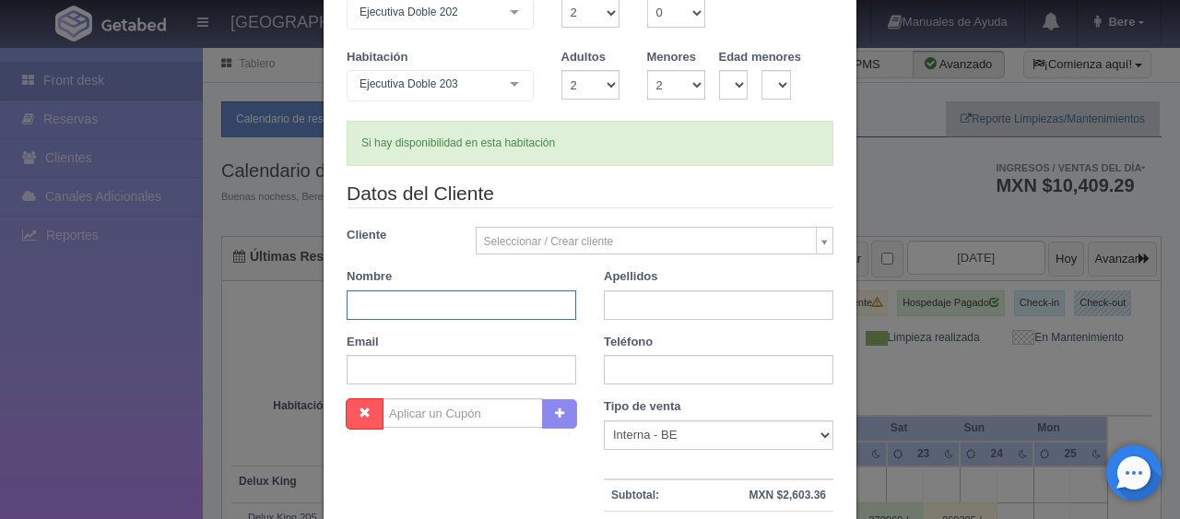
click at [380, 308] on input "text" at bounding box center [462, 305] width 230 height 30
click at [408, 306] on input "text" at bounding box center [462, 305] width 230 height 30
click at [402, 274] on div "Nombre" at bounding box center [461, 294] width 257 height 52
click at [453, 293] on input "text" at bounding box center [462, 305] width 230 height 30
click at [450, 290] on input "text" at bounding box center [462, 305] width 230 height 30
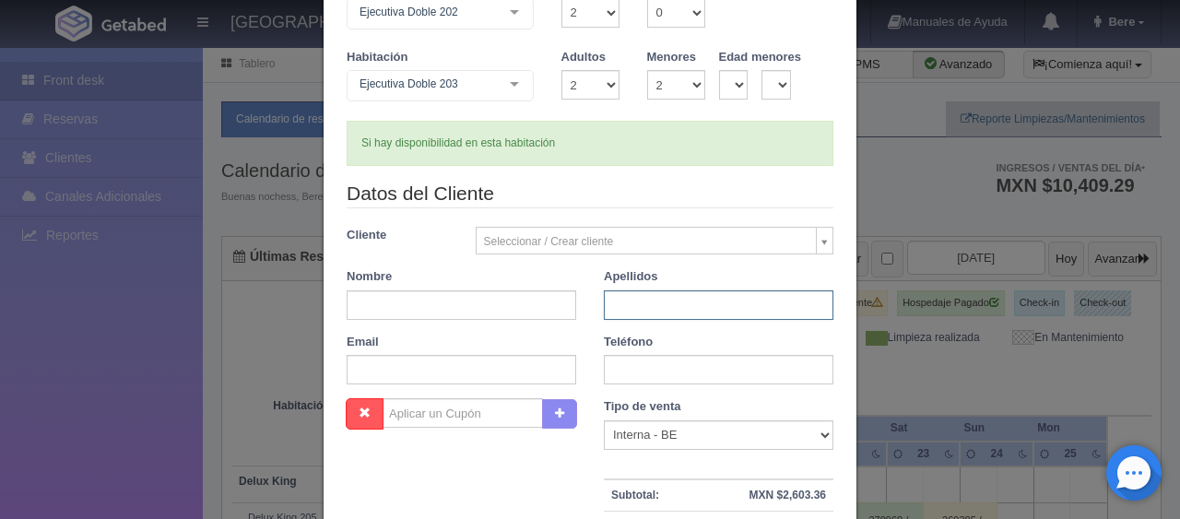
click at [625, 292] on input "text" at bounding box center [719, 305] width 230 height 30
click at [462, 297] on input "text" at bounding box center [462, 305] width 230 height 30
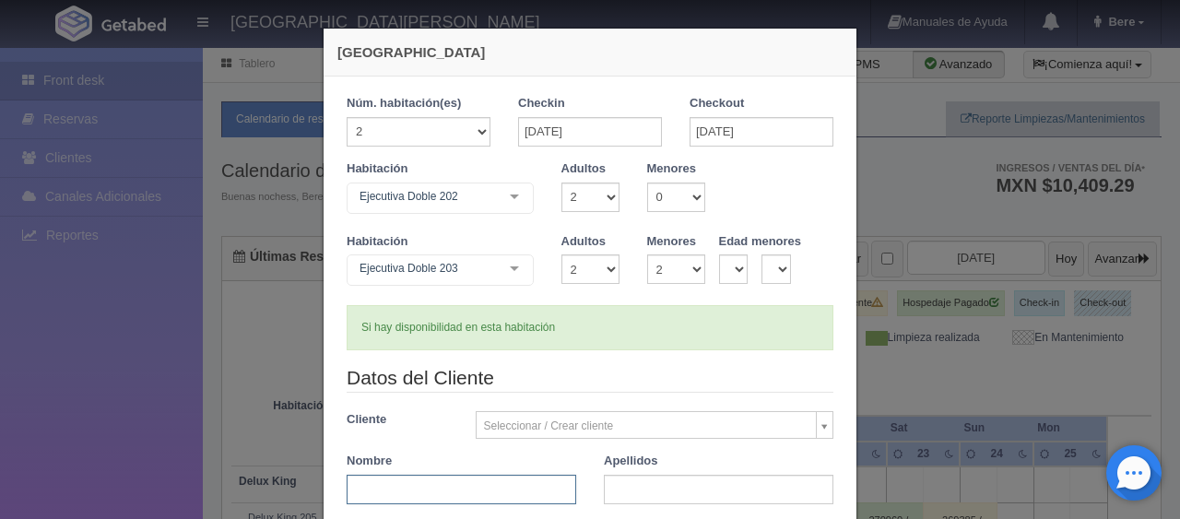
scroll to position [369, 0]
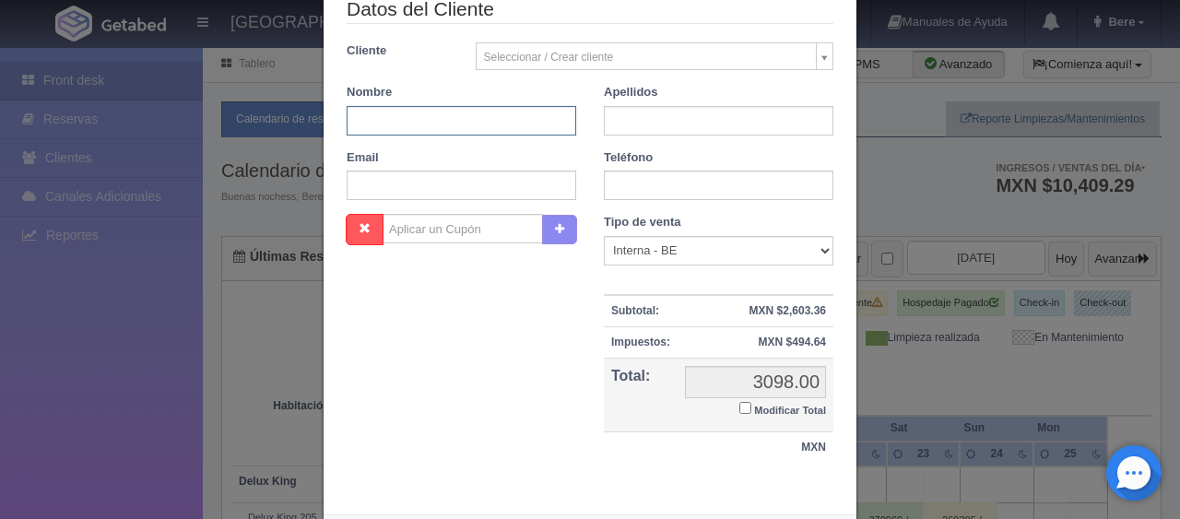
click at [380, 127] on input "text" at bounding box center [462, 121] width 230 height 30
click at [664, 112] on input "text" at bounding box center [719, 121] width 230 height 30
click at [454, 120] on input "text" at bounding box center [462, 121] width 230 height 30
click at [655, 132] on input "text" at bounding box center [719, 121] width 230 height 30
click at [622, 175] on input "text" at bounding box center [719, 186] width 230 height 30
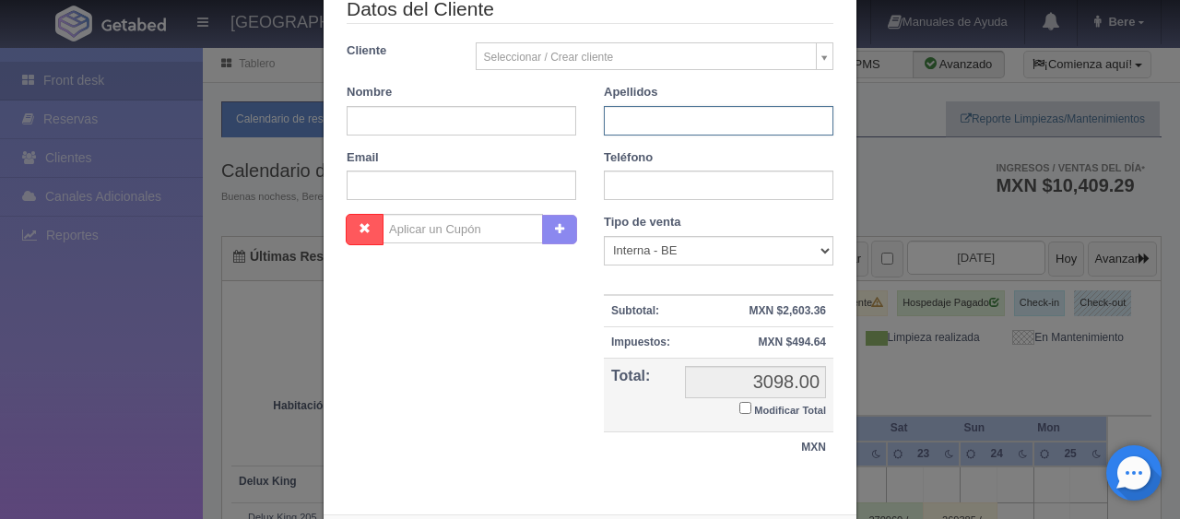
click at [631, 116] on input "text" at bounding box center [719, 121] width 230 height 30
click at [502, 103] on div "Nombre" at bounding box center [461, 110] width 257 height 52
click at [504, 112] on input "text" at bounding box center [462, 121] width 230 height 30
click at [376, 78] on div "Datos del Cliente Cliente Seleccionar / Crear cliente Nuevo Cliente Adriana Nav…" at bounding box center [590, 104] width 514 height 218
click at [379, 106] on input "text" at bounding box center [462, 121] width 230 height 30
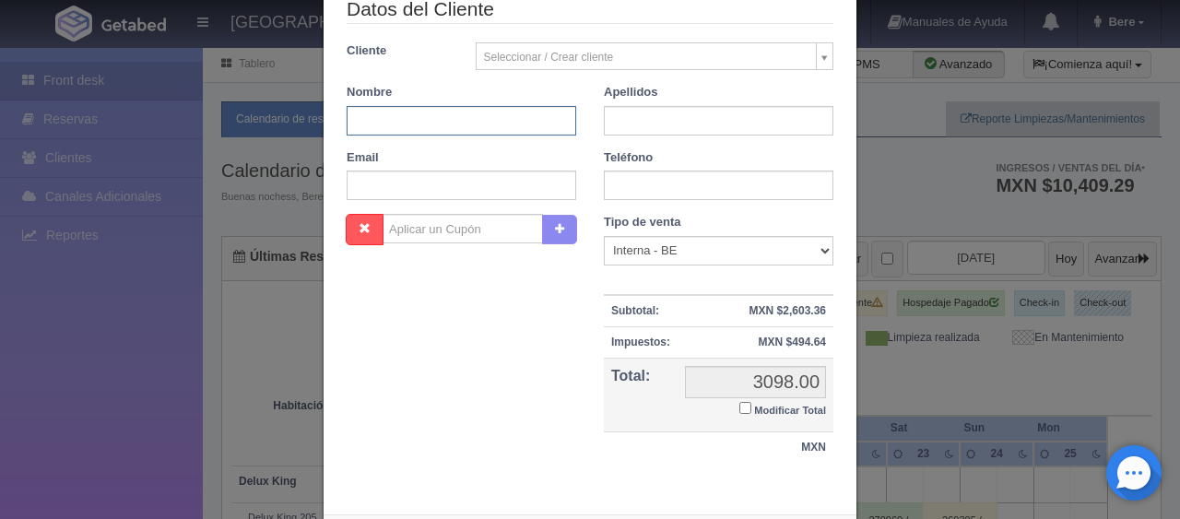
click at [422, 127] on input "text" at bounding box center [462, 121] width 230 height 30
type input "g"
type input "Guadalupe"
click at [719, 163] on div "Teléfono" at bounding box center [718, 175] width 257 height 52
click at [714, 131] on input "text" at bounding box center [719, 121] width 230 height 30
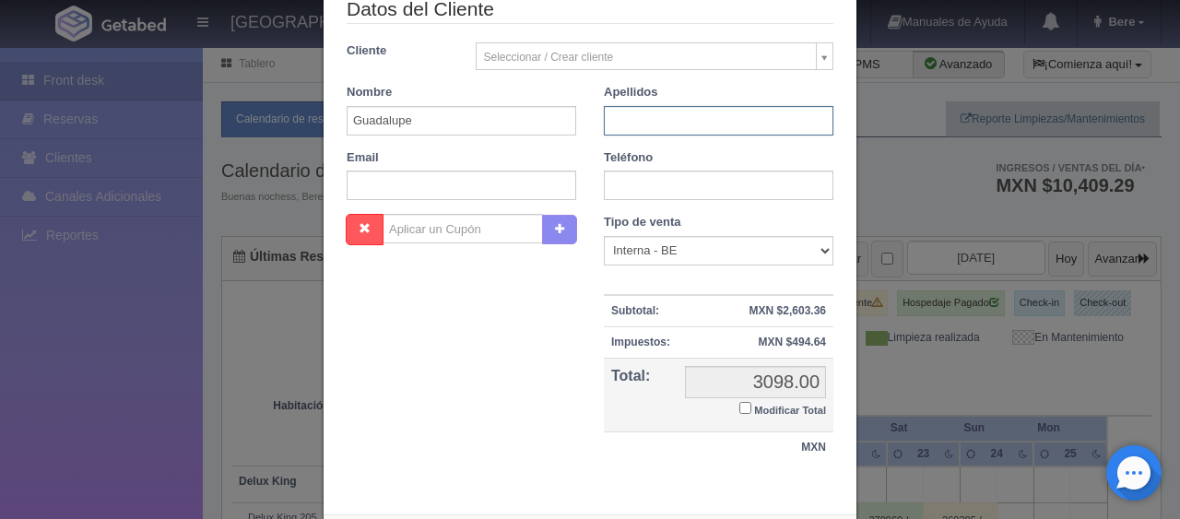
type input "M"
type input "Collin Martinez"
click at [690, 186] on input "text" at bounding box center [719, 186] width 230 height 30
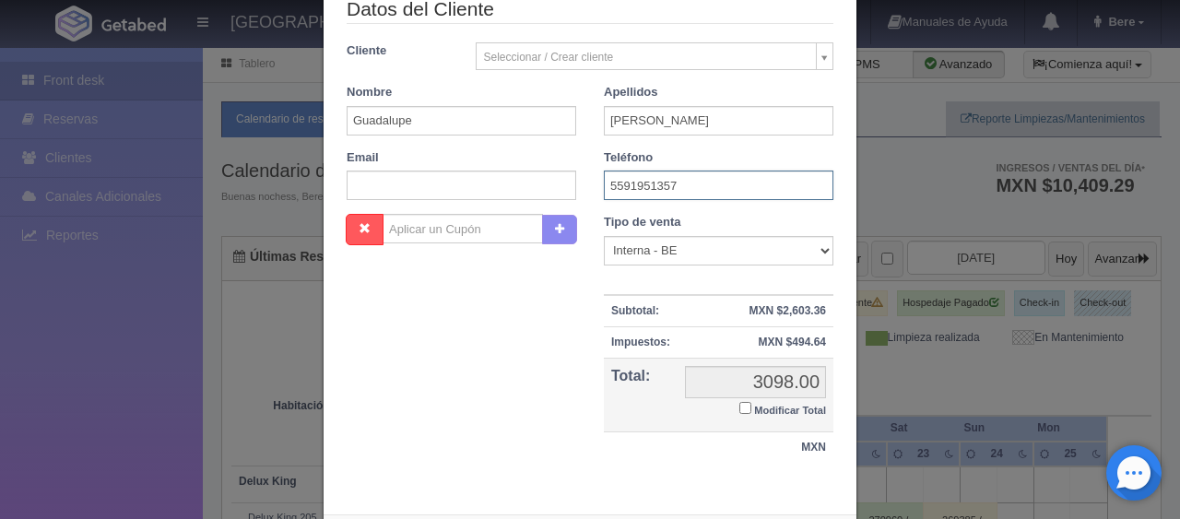
type input "5591951357"
click at [694, 240] on select "Correo Electronico Interna - BE Llamada OTA Externa Otro WALK IN" at bounding box center [719, 251] width 230 height 30
click at [604, 236] on select "Correo Electronico Interna - BE Llamada OTA Externa Otro WALK IN" at bounding box center [719, 251] width 230 height 30
click at [653, 260] on select "Correo Electronico Interna - BE Llamada OTA Externa Otro WALK IN" at bounding box center [719, 251] width 230 height 30
select select "walkin"
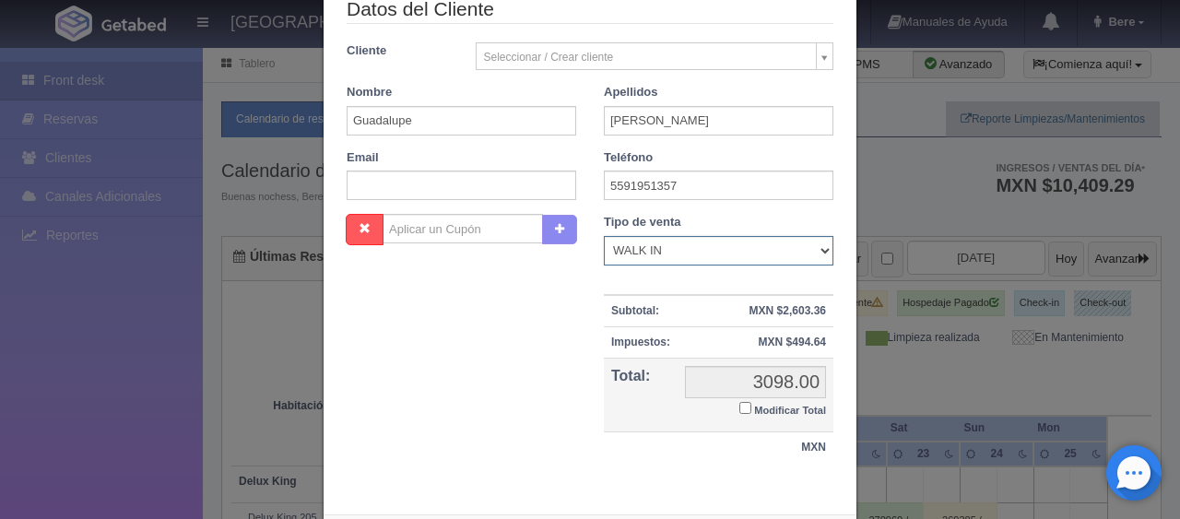
click at [604, 236] on select "Correo Electronico Interna - BE Llamada OTA Externa Otro WALK IN" at bounding box center [719, 251] width 230 height 30
click at [774, 411] on small "Modificar Total" at bounding box center [790, 410] width 72 height 11
click at [751, 411] on input "Modificar Total" at bounding box center [745, 408] width 12 height 12
checkbox input "true"
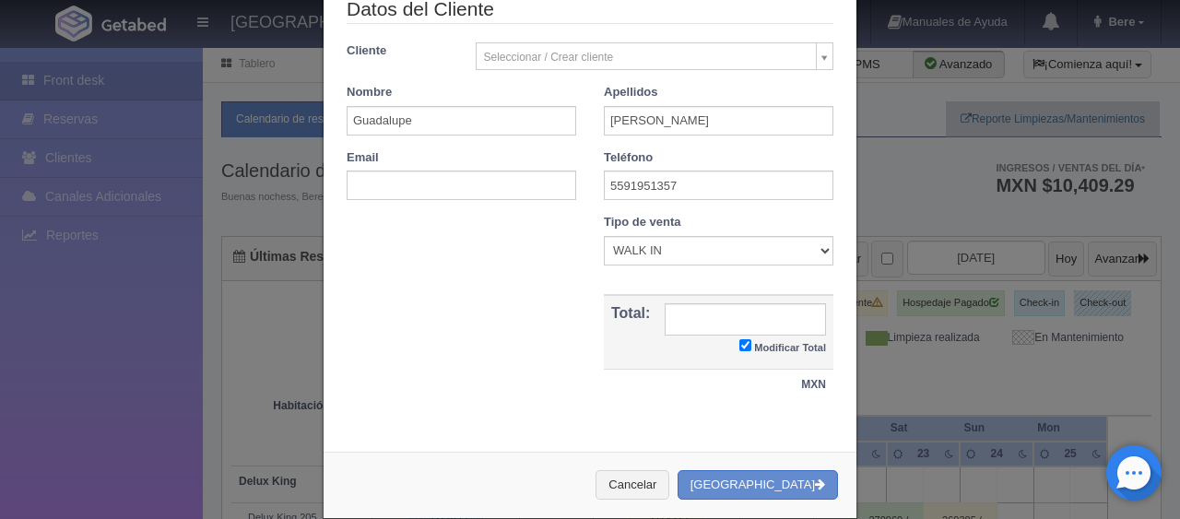
click at [546, 282] on div "Nombre Cupón : Descuentos : Tipo de venta Correo Electronico Interna - BE Llama…" at bounding box center [590, 316] width 514 height 205
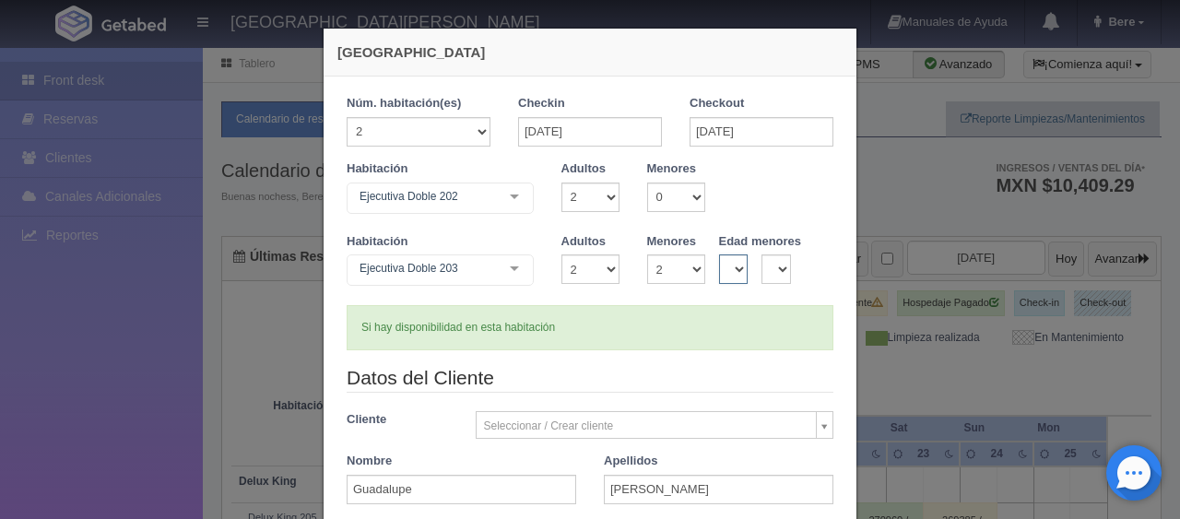
click at [722, 267] on select "0 1 2 3 4 5 6 7 8 9 10 11 12 13 14 15 16 17 18" at bounding box center [734, 269] width 30 height 30
select select "12"
click at [719, 254] on select "0 1 2 3 4 5 6 7 8 9 10 11 12 13 14 15 16 17 18" at bounding box center [734, 269] width 30 height 30
checkbox input "false"
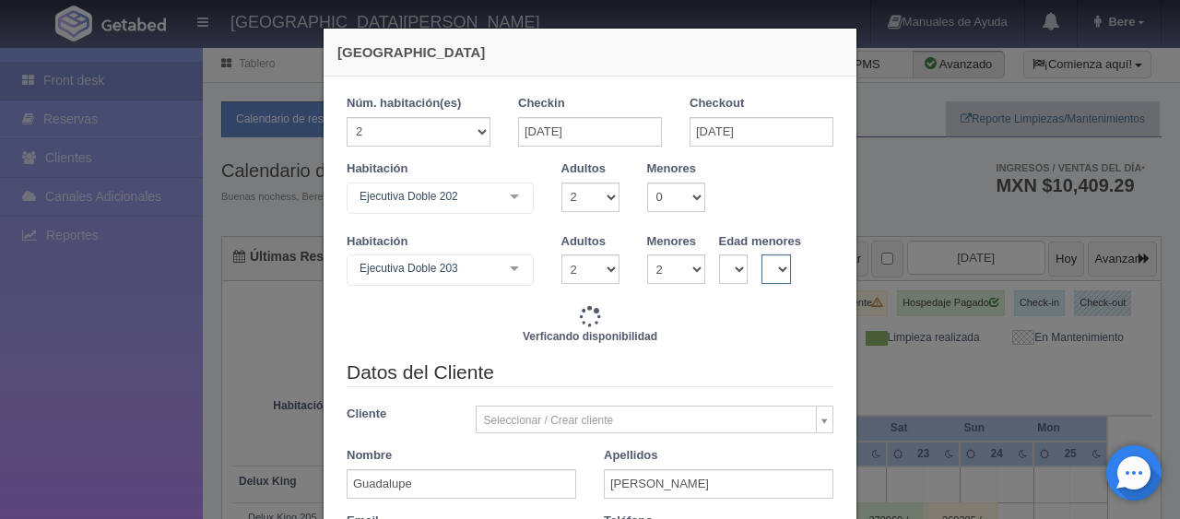
drag, startPoint x: 773, startPoint y: 276, endPoint x: 773, endPoint y: 301, distance: 24.9
click at [773, 278] on select "0 1 2 3 4 5 6 7 8 9 10 11 12 13 14 15 16 17 18" at bounding box center [777, 269] width 30 height 30
type input "3308.00"
checkbox input "false"
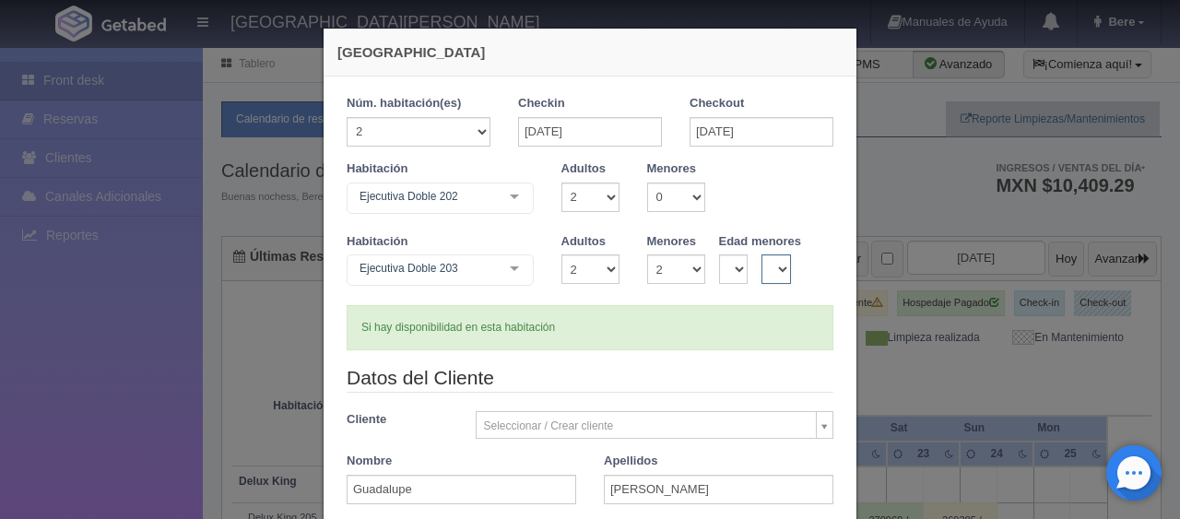
select select "13"
click at [762, 254] on select "0 1 2 3 4 5 6 7 8 9 10 11 12 13 14 15 16 17 18" at bounding box center [777, 269] width 30 height 30
checkbox input "false"
click at [0, 0] on div "Verficando disponibilidad" at bounding box center [0, 0] width 0 height 0
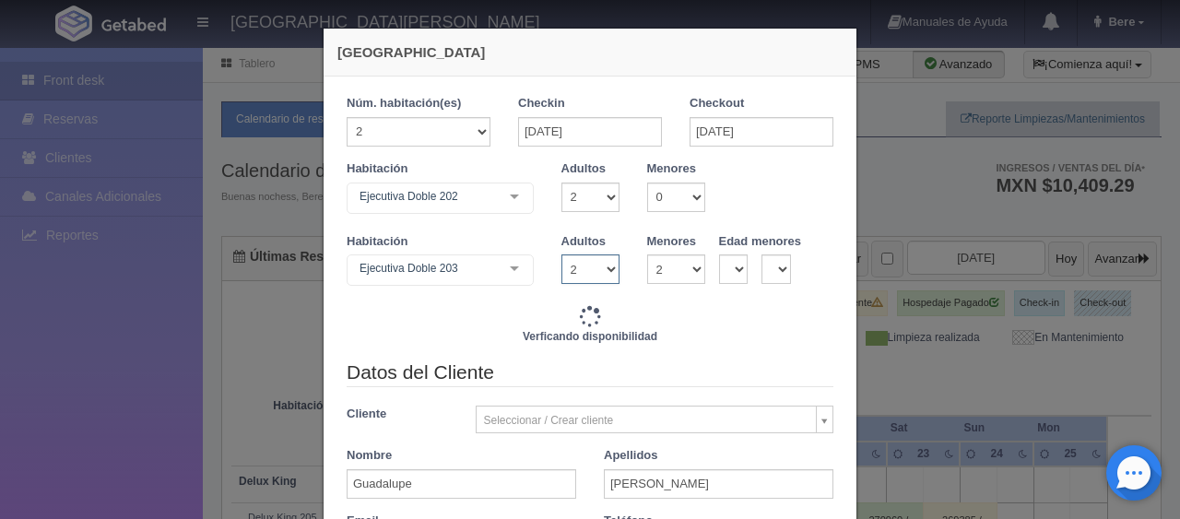
click at [568, 277] on select "1 2 3 4 5 6 7 8 9 10" at bounding box center [590, 269] width 58 height 30
type input "3518.00"
checkbox input "false"
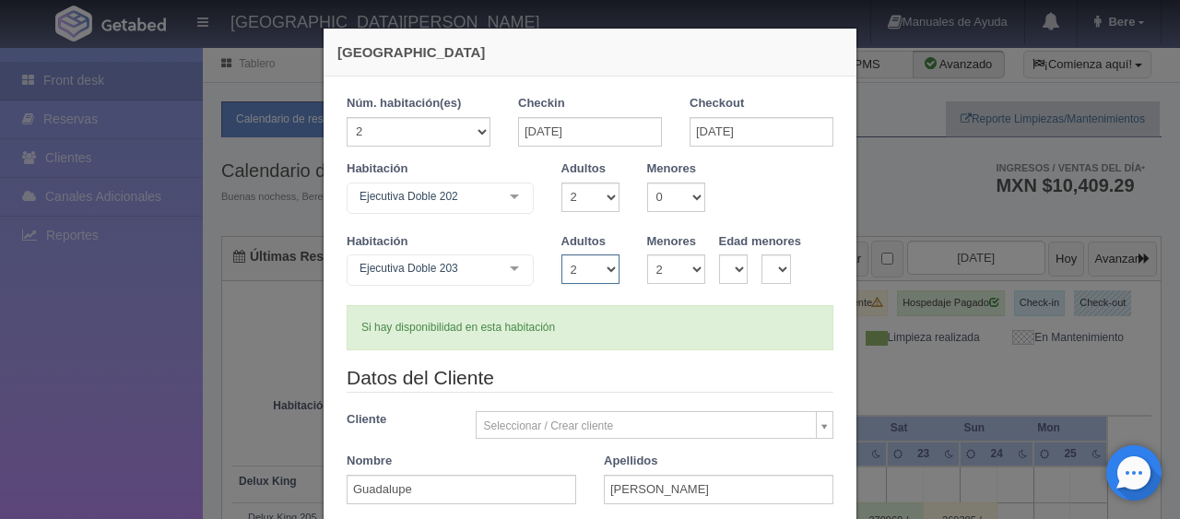
select select "1"
click at [561, 254] on select "1 2 3 4 5 6 7 8 9 10" at bounding box center [590, 269] width 58 height 30
checkbox input "false"
click at [621, 320] on div "1 Núm. habitación(es) 1 2 3 4 5 6 7 8 9 10 11 12 13 14 15 16 17 18 19 20 Checki…" at bounding box center [590, 222] width 487 height 255
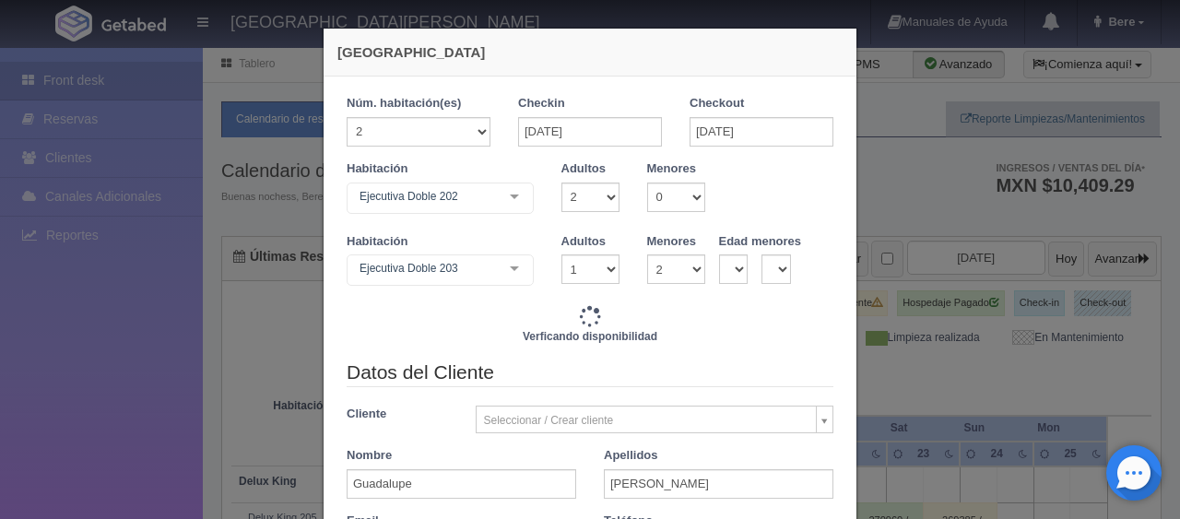
scroll to position [450, 0]
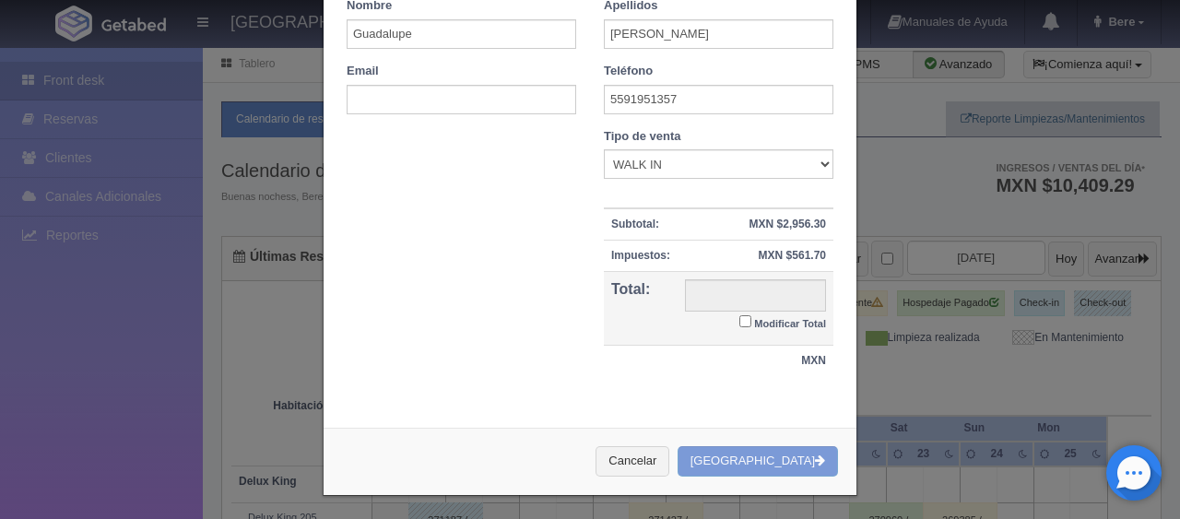
type input "3308.00"
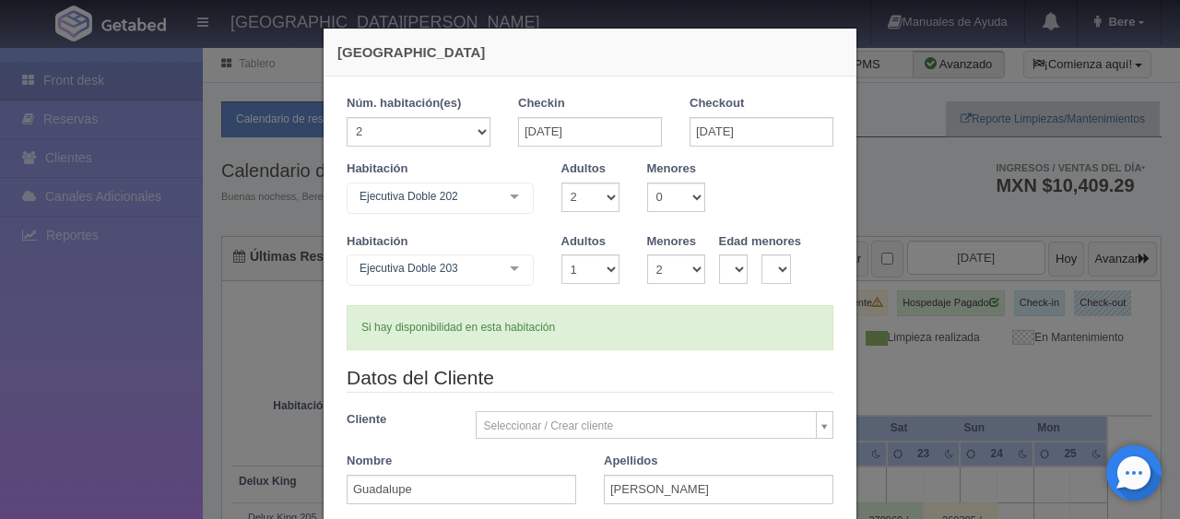
click at [634, 321] on div "Si hay disponibilidad en esta habitación" at bounding box center [590, 327] width 487 height 45
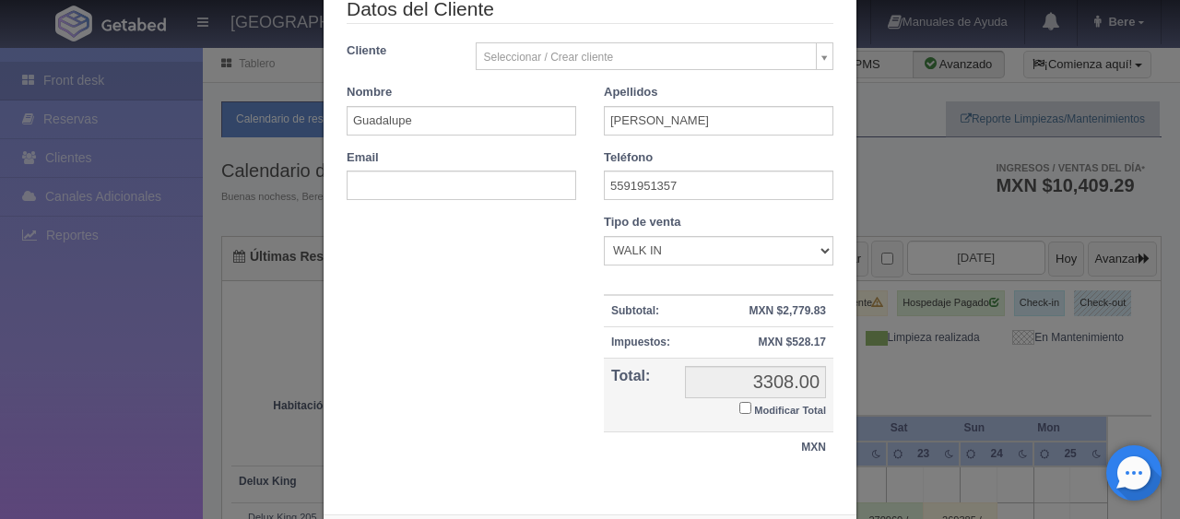
click at [763, 409] on small "Modificar Total" at bounding box center [790, 410] width 72 height 11
click at [751, 409] on input "Modificar Total" at bounding box center [745, 408] width 12 height 12
checkbox input "true"
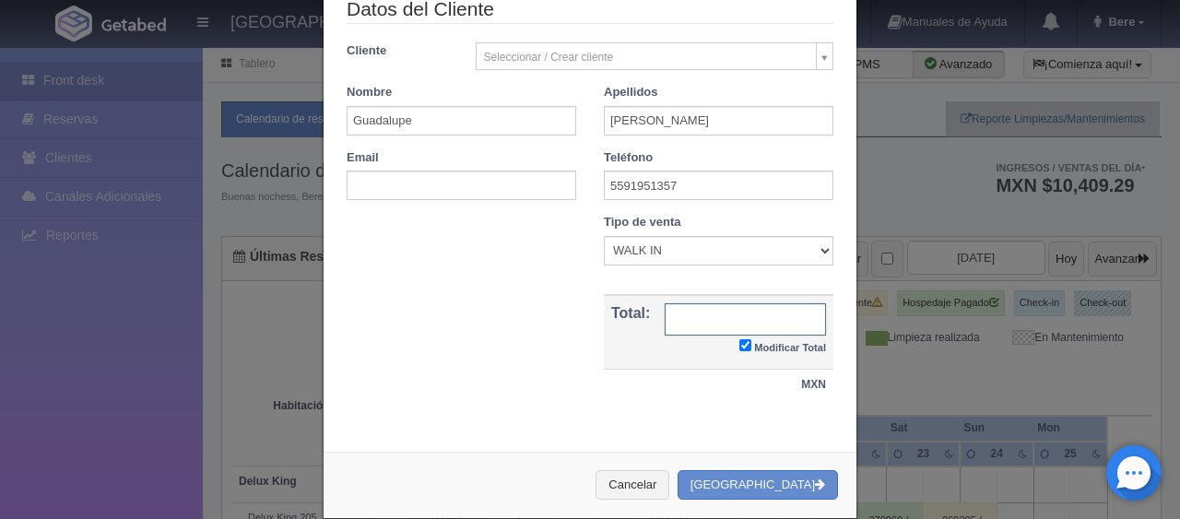
click at [794, 316] on input "text" at bounding box center [745, 319] width 161 height 32
type input "31998"
click at [560, 338] on div "Nombre Cupón : Descuentos : Tipo de venta Correo Electronico Interna - BE Llama…" at bounding box center [590, 316] width 514 height 205
drag, startPoint x: 513, startPoint y: 338, endPoint x: 660, endPoint y: 378, distance: 152.7
click at [513, 337] on div "Nombre Cupón : Descuentos : Tipo de venta Correo Electronico Interna - BE Llama…" at bounding box center [590, 316] width 514 height 205
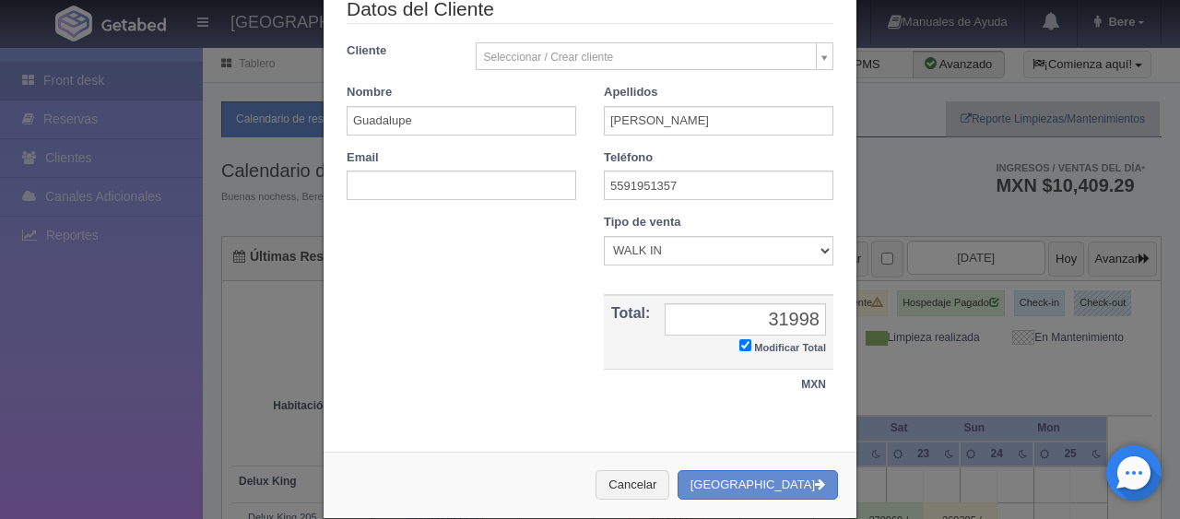
click at [493, 369] on div "Nombre Cupón : Descuentos : Tipo de venta Correo Electronico Interna - BE Llama…" at bounding box center [590, 316] width 514 height 205
drag, startPoint x: 443, startPoint y: 116, endPoint x: 327, endPoint y: 124, distance: 115.5
click at [333, 126] on div "Nombre Guadalupe" at bounding box center [461, 110] width 257 height 52
click at [765, 484] on button "[GEOGRAPHIC_DATA]" at bounding box center [758, 485] width 160 height 30
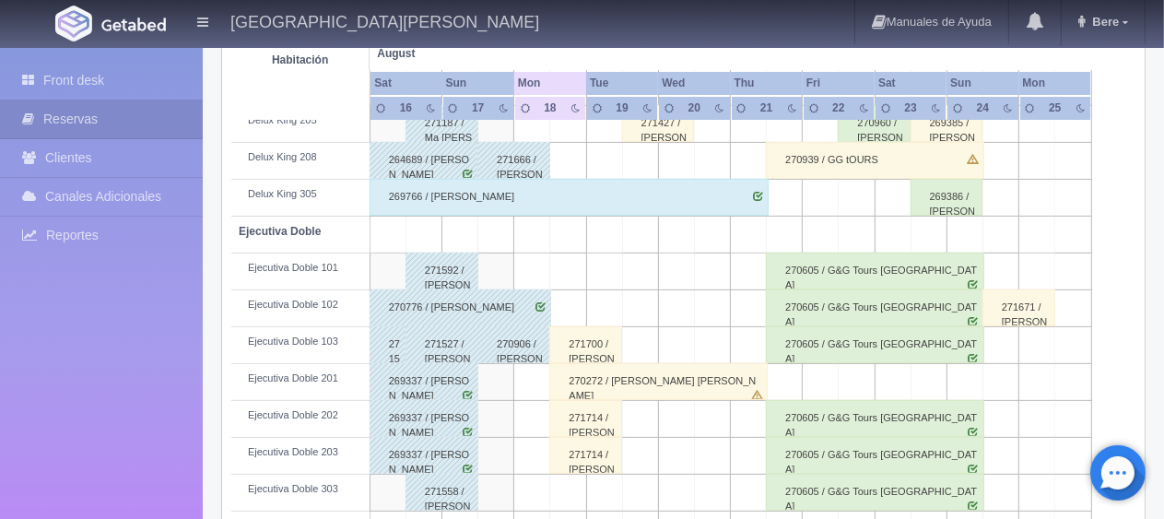
scroll to position [597, 0]
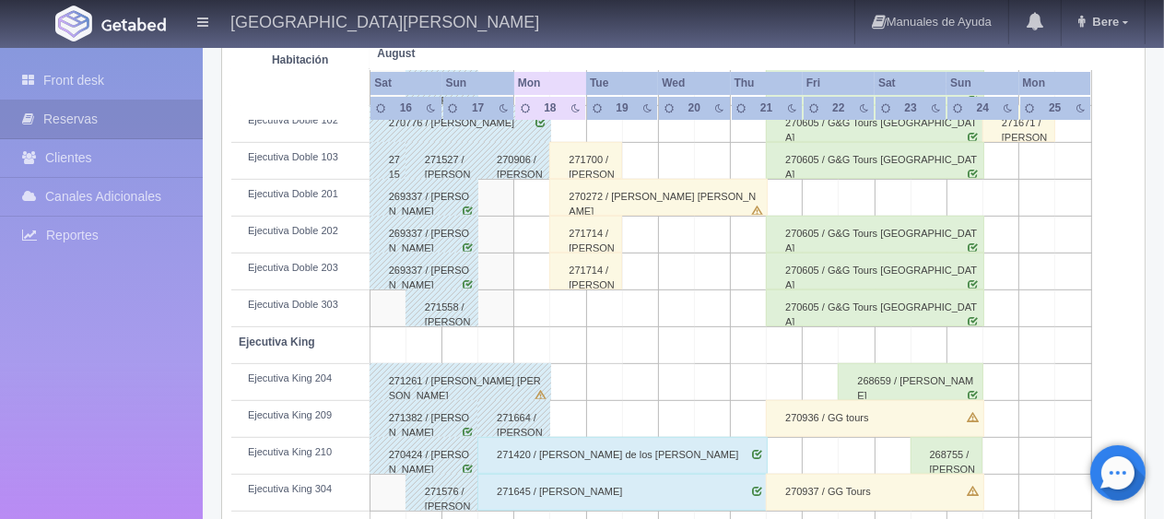
click at [585, 225] on div "271714 / Guadalupe Collin Martinez" at bounding box center [585, 234] width 73 height 37
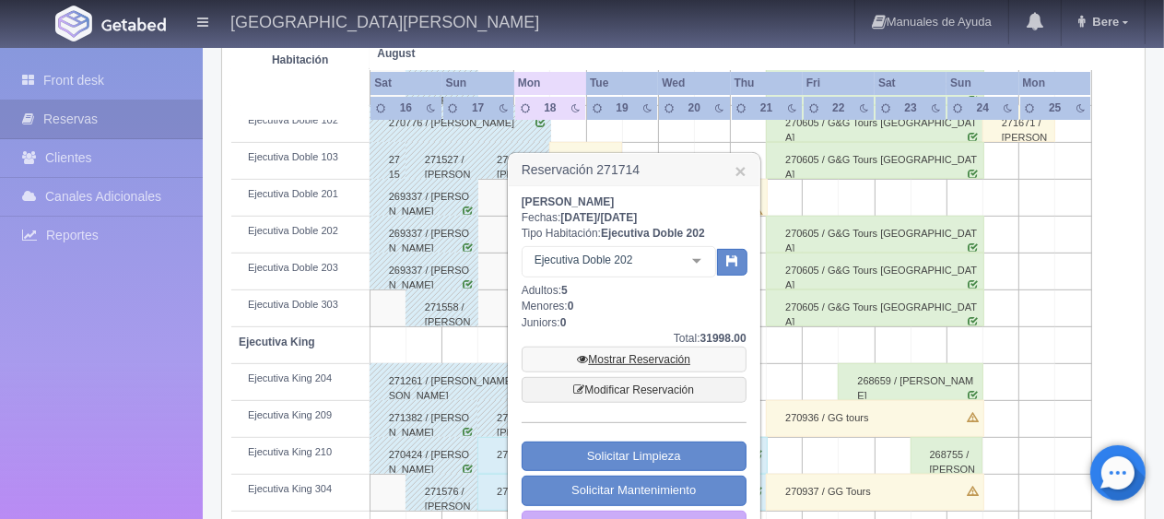
click at [622, 356] on link "Mostrar Reservación" at bounding box center [634, 360] width 225 height 26
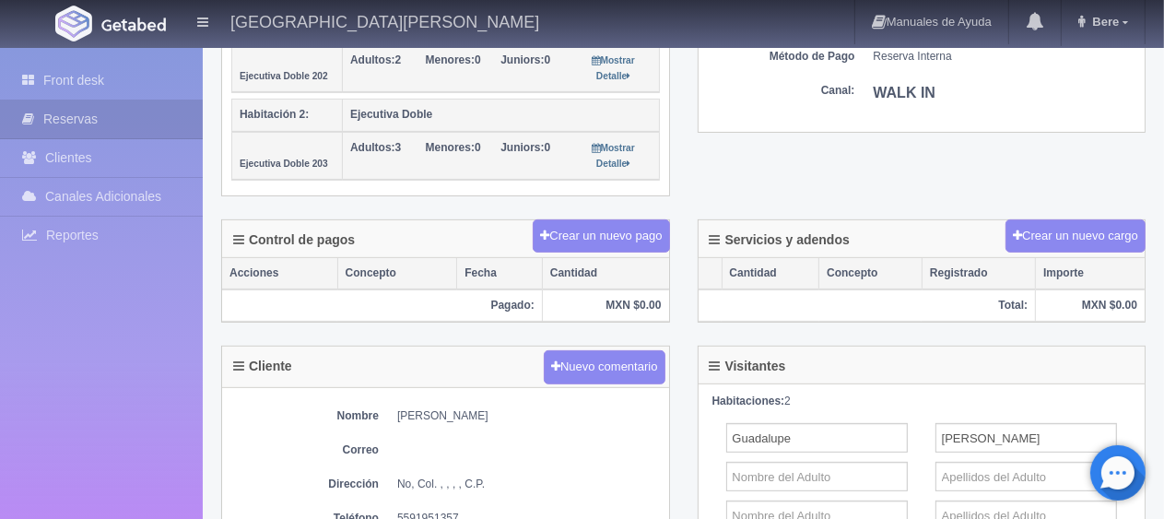
scroll to position [738, 0]
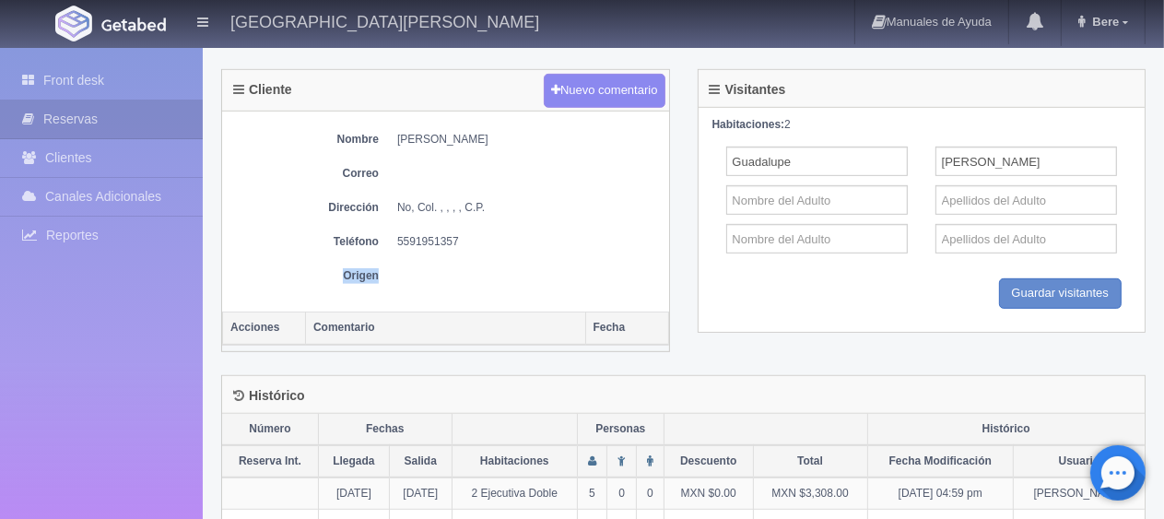
drag, startPoint x: 457, startPoint y: 227, endPoint x: 393, endPoint y: 242, distance: 66.4
click at [393, 242] on div "Nombre [PERSON_NAME] Correo Dirección No, Col. , , , , C.P. Teléfono [PHONE_NUM…" at bounding box center [445, 212] width 447 height 201
drag, startPoint x: 390, startPoint y: 222, endPoint x: 481, endPoint y: 230, distance: 91.6
click at [479, 230] on div "Nombre [PERSON_NAME] Correo Dirección No, Col. , , , , C.P. Teléfono [PHONE_NUM…" at bounding box center [445, 212] width 447 height 201
copy dd "5591951357"
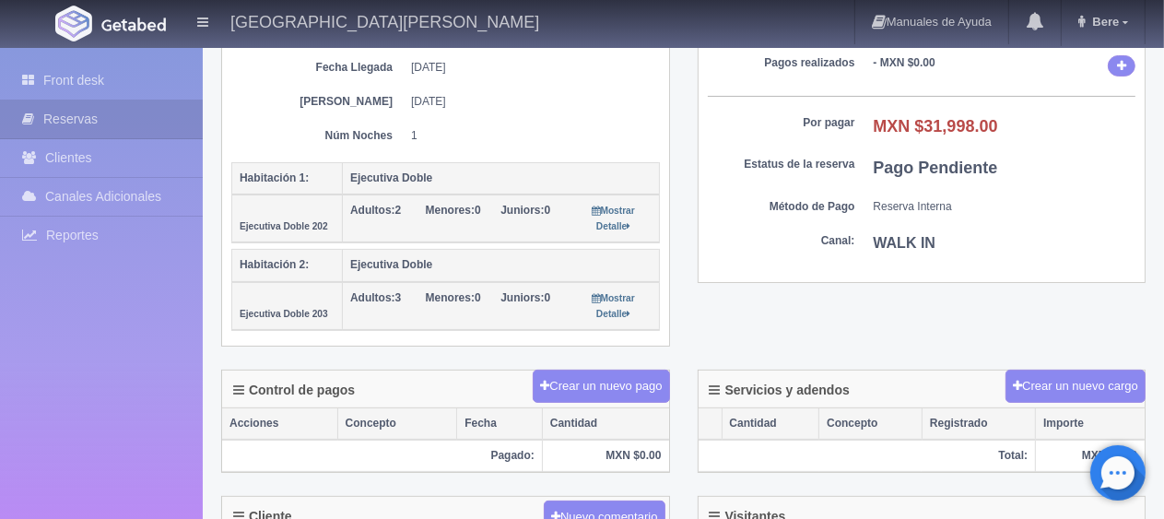
scroll to position [0, 0]
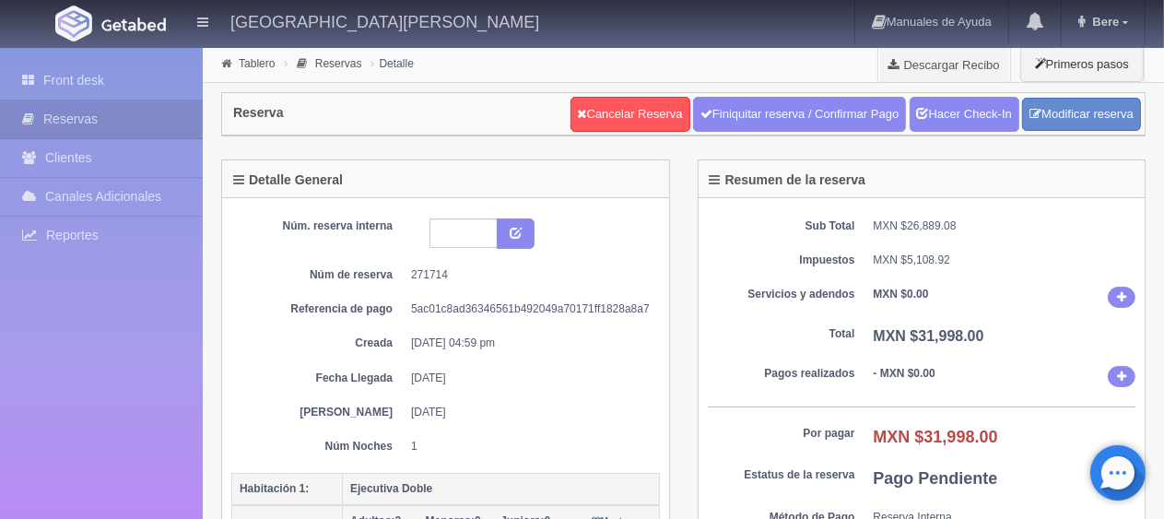
click at [720, 339] on dt "Total" at bounding box center [782, 334] width 148 height 16
click at [896, 242] on div "Sub Total MXN $26,889.08 Impuestos MXN $5,108.92 Servicios y adendos MXN $0.00 …" at bounding box center [922, 396] width 447 height 396
click at [981, 112] on link "Hacer Check-In" at bounding box center [965, 114] width 110 height 35
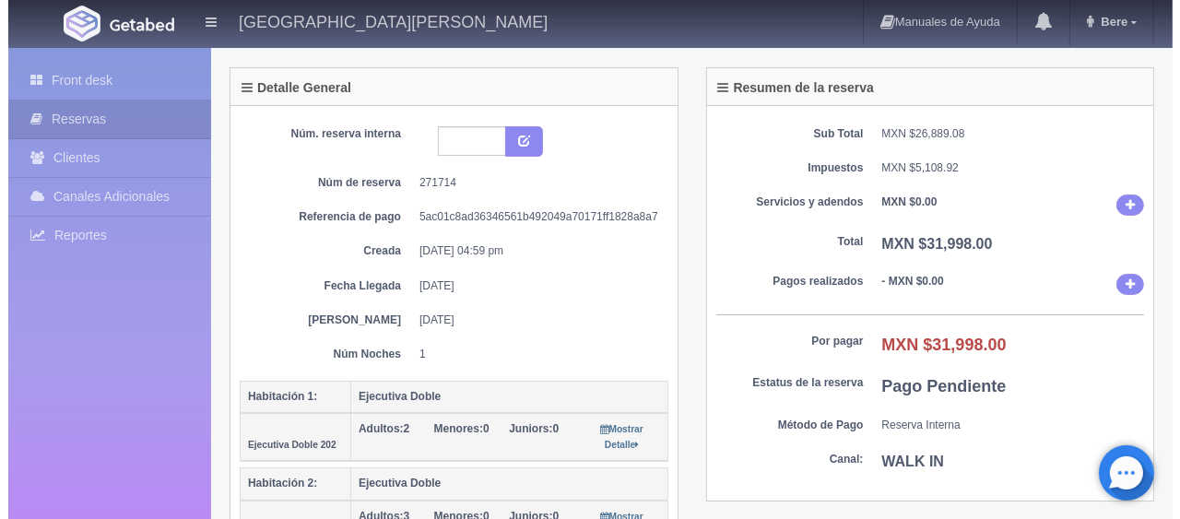
scroll to position [369, 0]
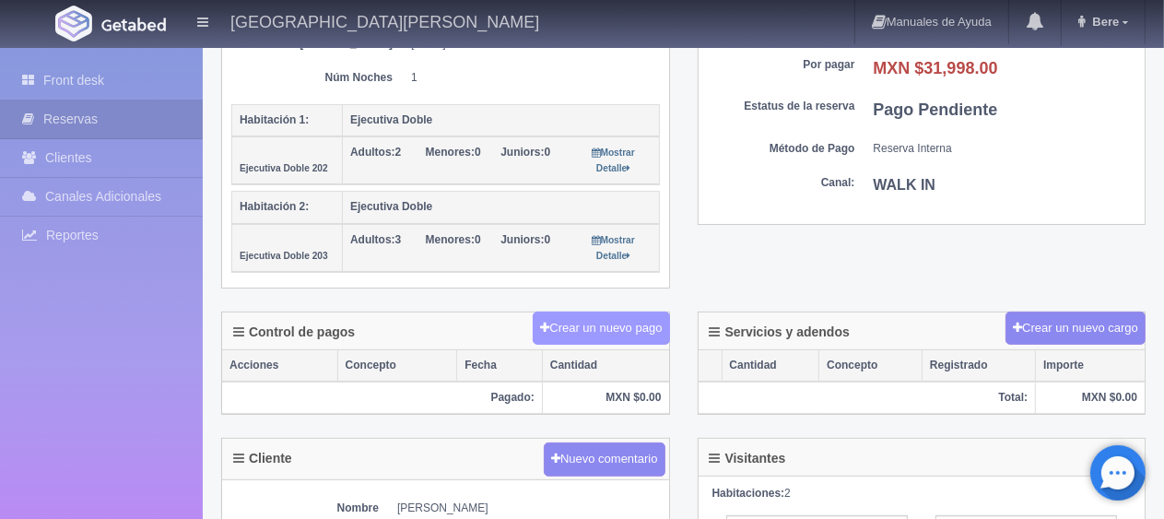
click at [588, 314] on button "Crear un nuevo pago" at bounding box center [601, 329] width 136 height 34
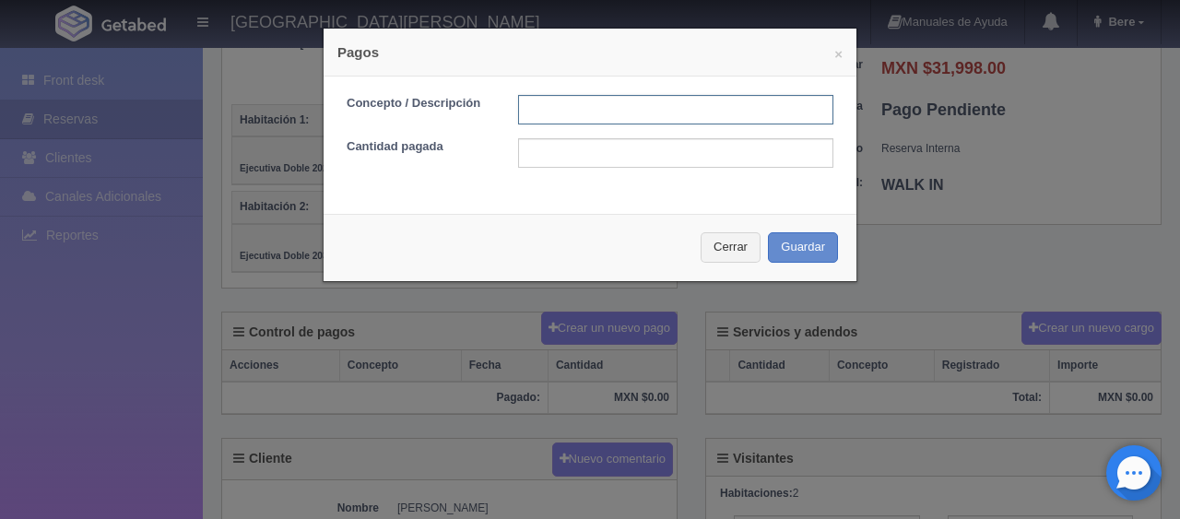
click at [597, 101] on input "text" at bounding box center [675, 110] width 315 height 30
type input "Total Tarjeta"
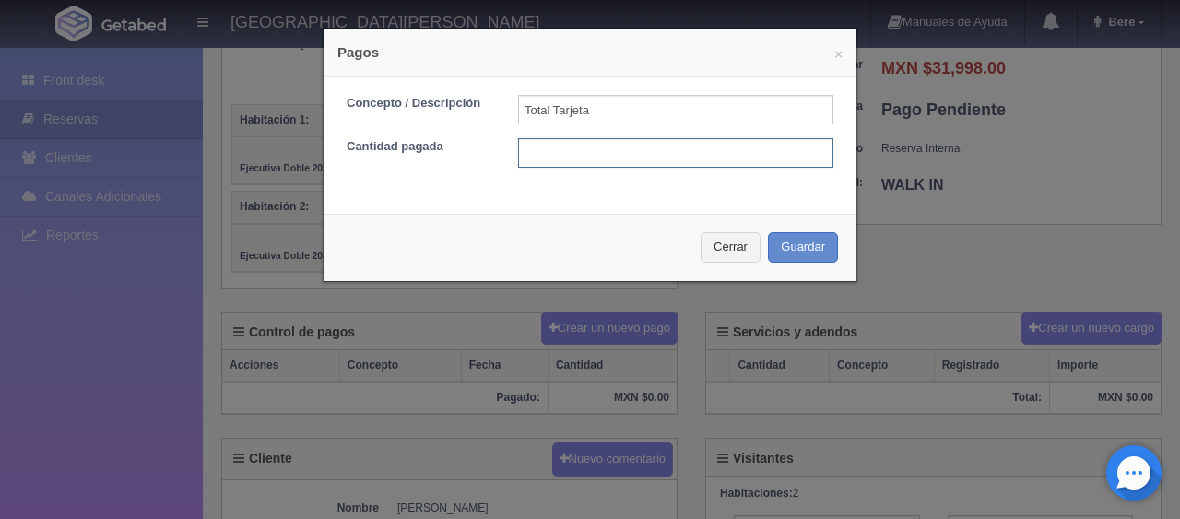
click at [642, 142] on input "text" at bounding box center [675, 153] width 315 height 30
click at [740, 242] on button "Cerrar" at bounding box center [731, 247] width 60 height 30
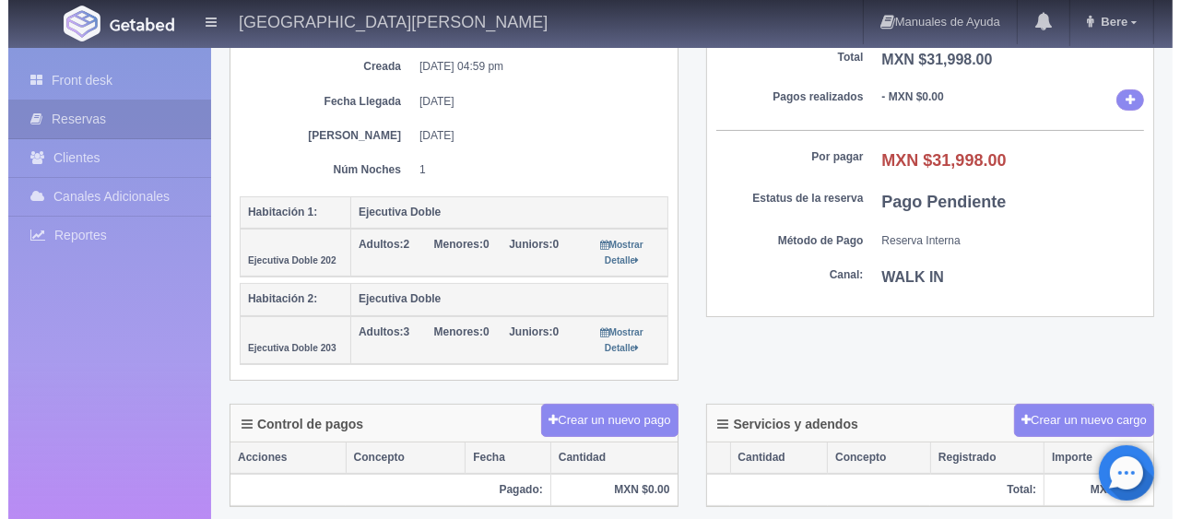
scroll to position [0, 0]
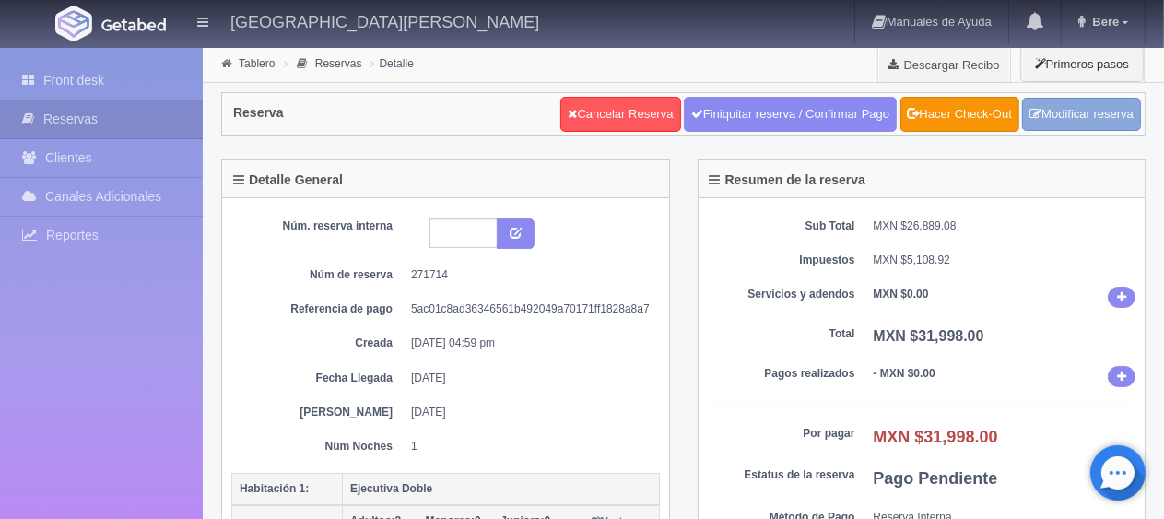
click at [1075, 123] on link "Modificar reserva" at bounding box center [1081, 115] width 119 height 34
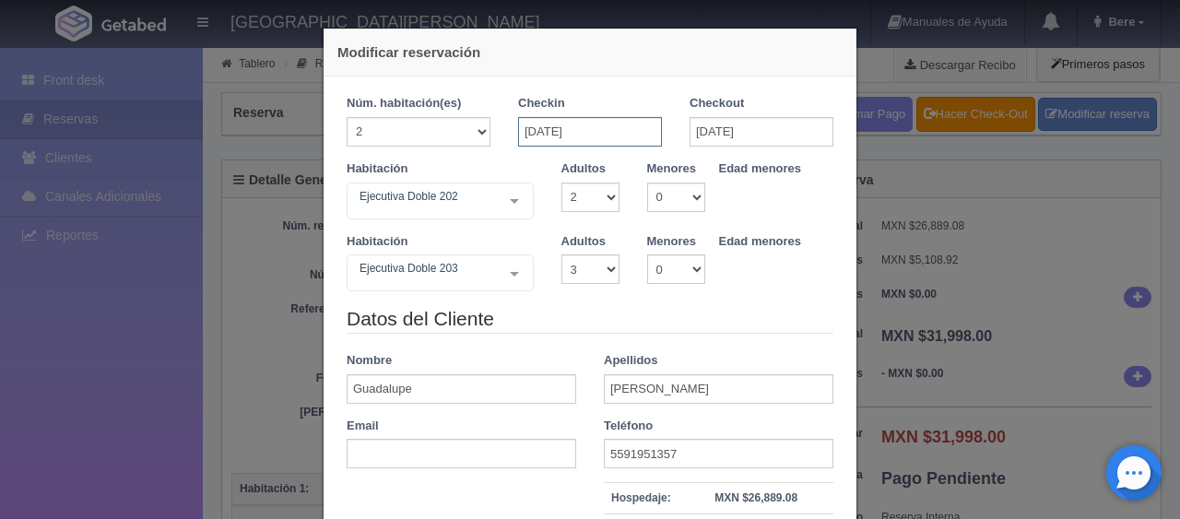
drag, startPoint x: 612, startPoint y: 120, endPoint x: 612, endPoint y: 132, distance: 12.0
click at [612, 125] on input "[DATE]" at bounding box center [590, 132] width 144 height 30
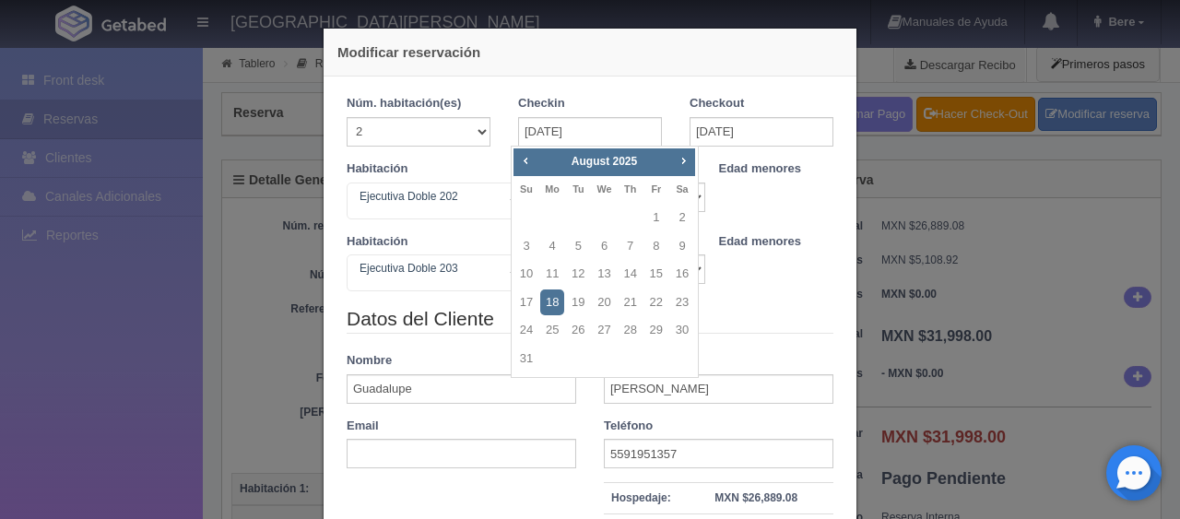
click at [559, 305] on link "18" at bounding box center [552, 302] width 24 height 27
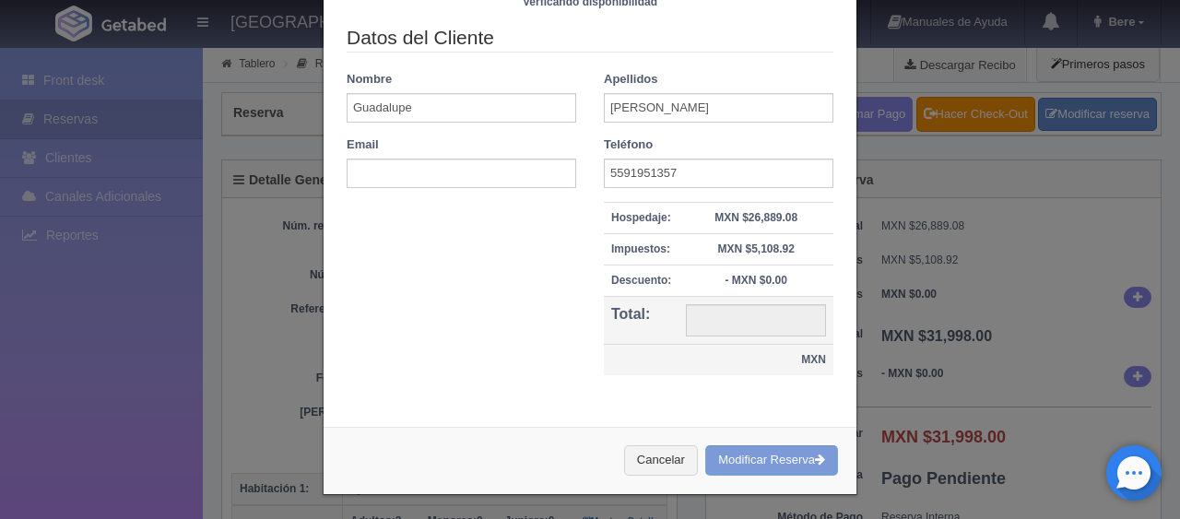
type input "3308.00"
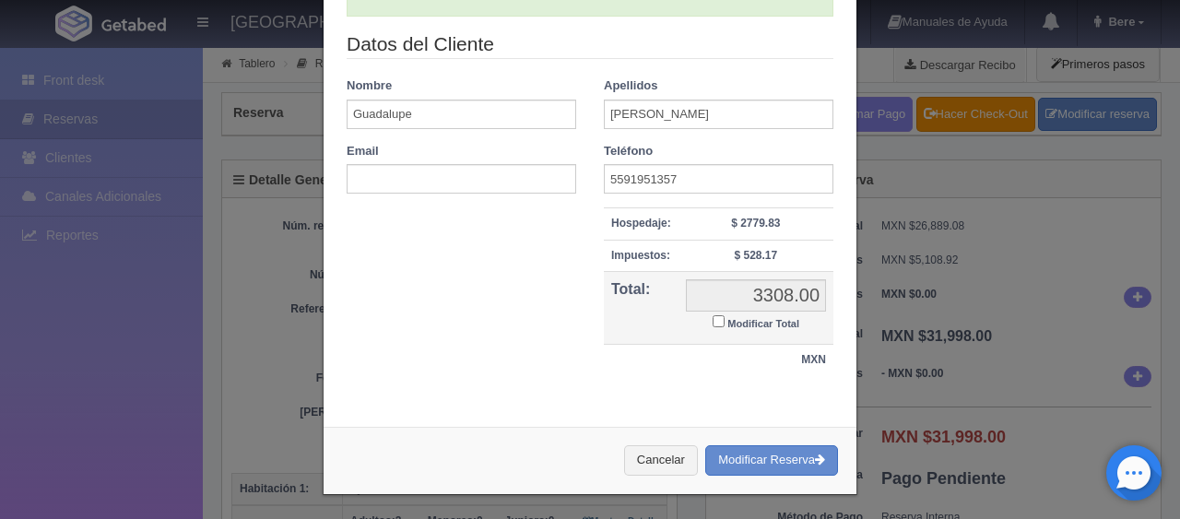
click at [767, 318] on small "Modificar Total" at bounding box center [763, 323] width 72 height 11
click at [725, 318] on input "Modificar Total" at bounding box center [719, 321] width 12 height 12
checkbox input "true"
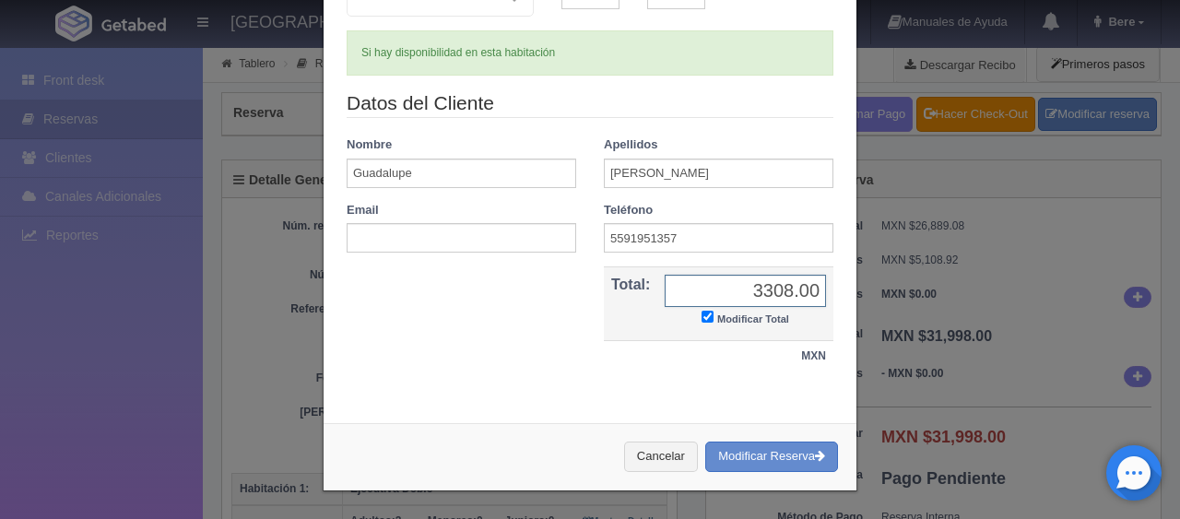
scroll to position [271, 0]
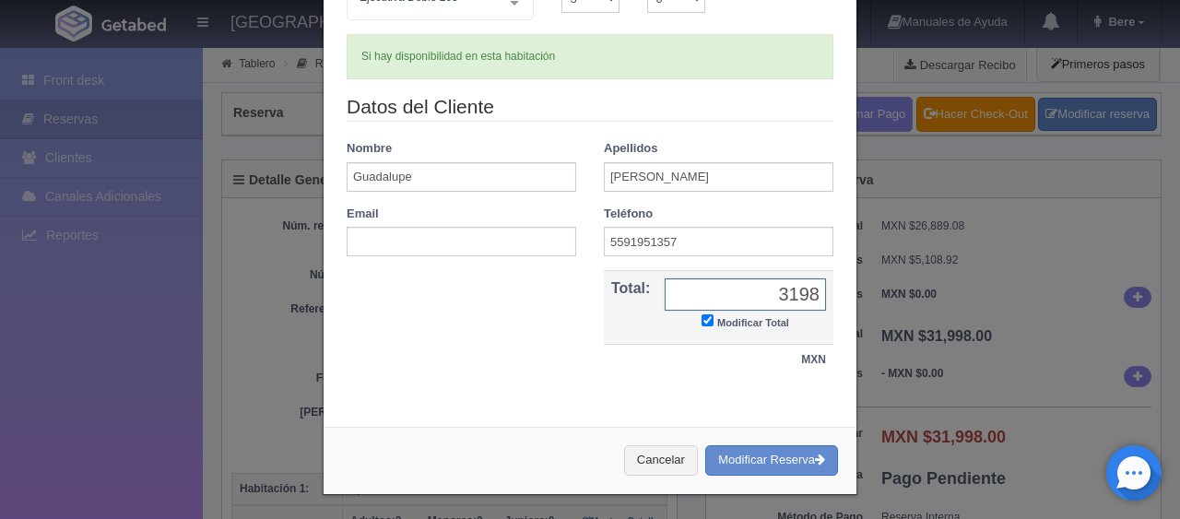
type input "3198"
click at [624, 445] on button "Cancelar" at bounding box center [661, 460] width 74 height 30
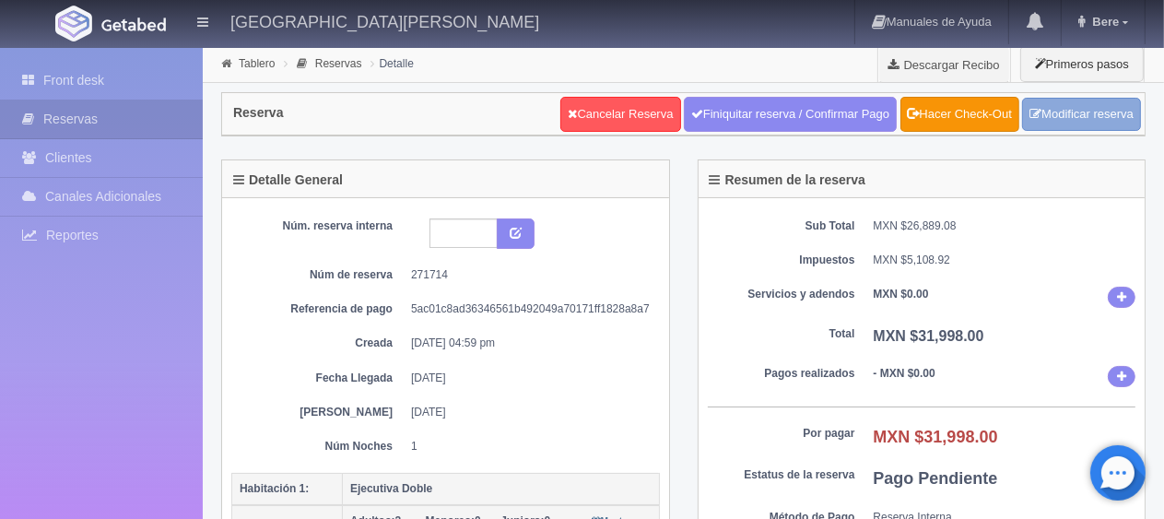
click at [1036, 118] on icon at bounding box center [1036, 114] width 12 height 12
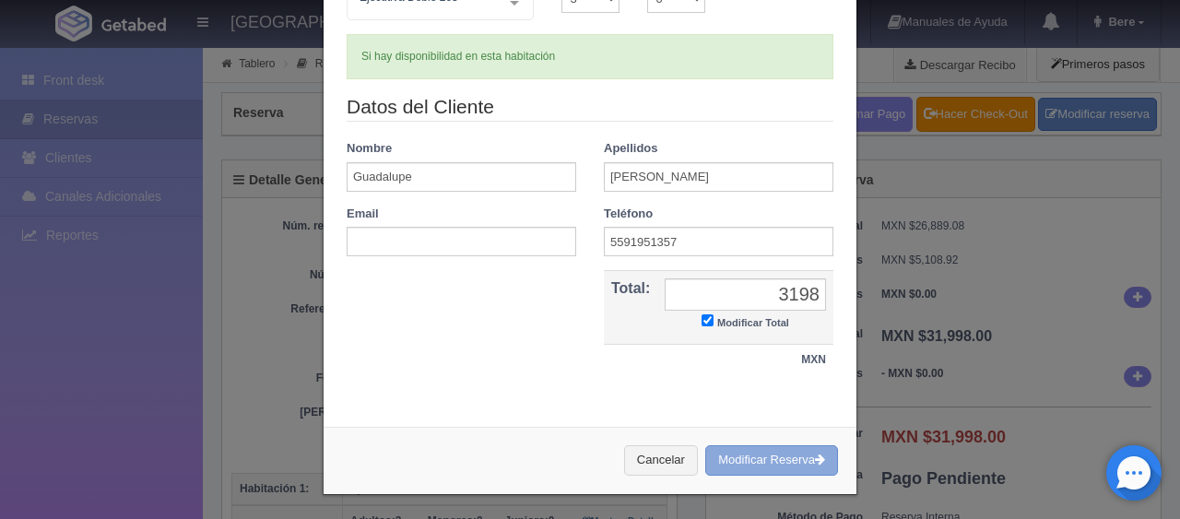
drag, startPoint x: 748, startPoint y: 463, endPoint x: 653, endPoint y: 52, distance: 422.0
click at [749, 463] on button "Modificar Reserva" at bounding box center [771, 460] width 133 height 30
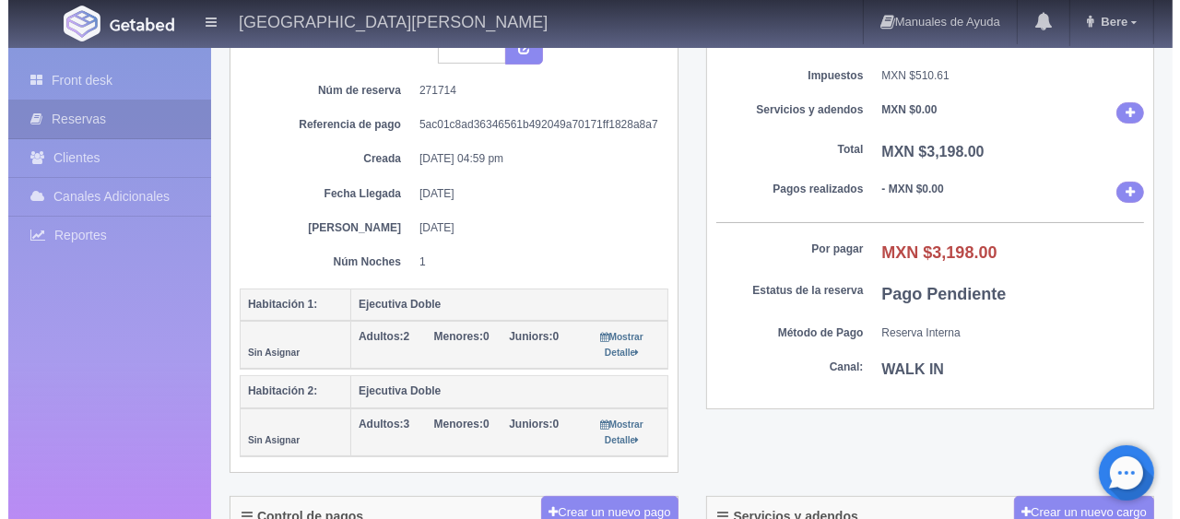
scroll to position [369, 0]
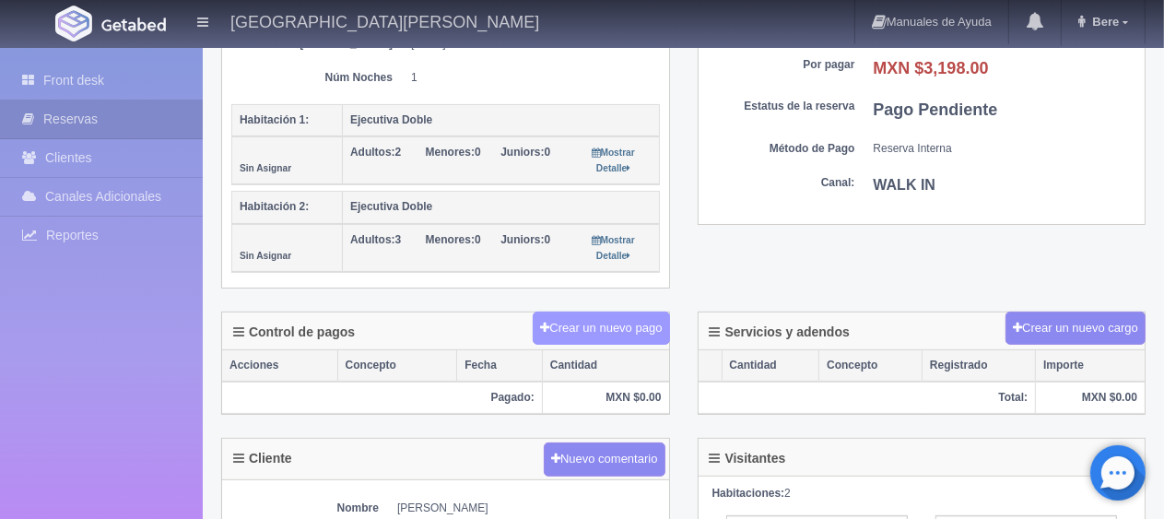
click at [610, 322] on button "Crear un nuevo pago" at bounding box center [601, 329] width 136 height 34
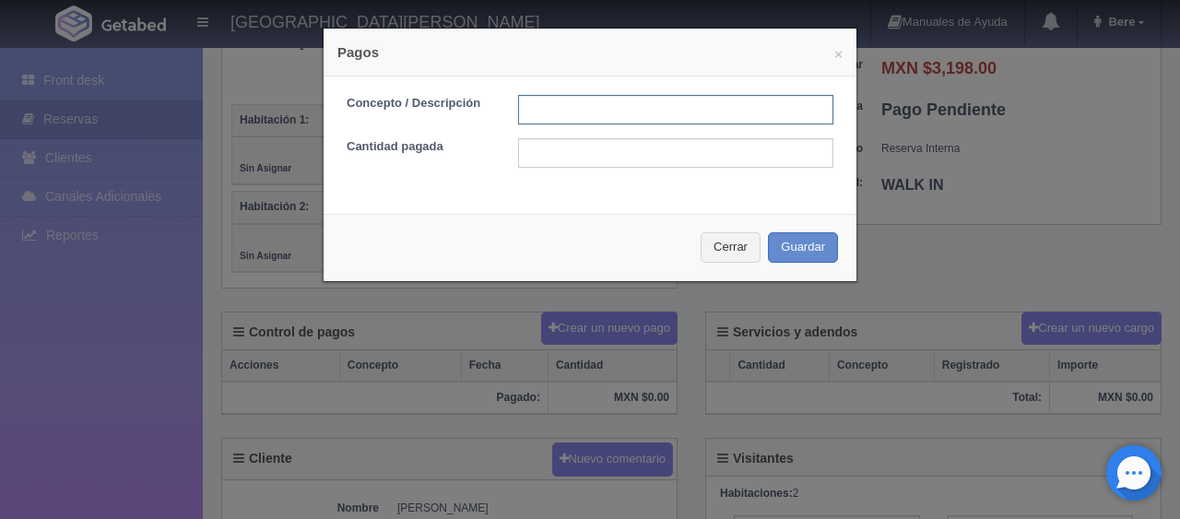
click at [617, 104] on input "text" at bounding box center [675, 110] width 315 height 30
type input "Total Tarjeta"
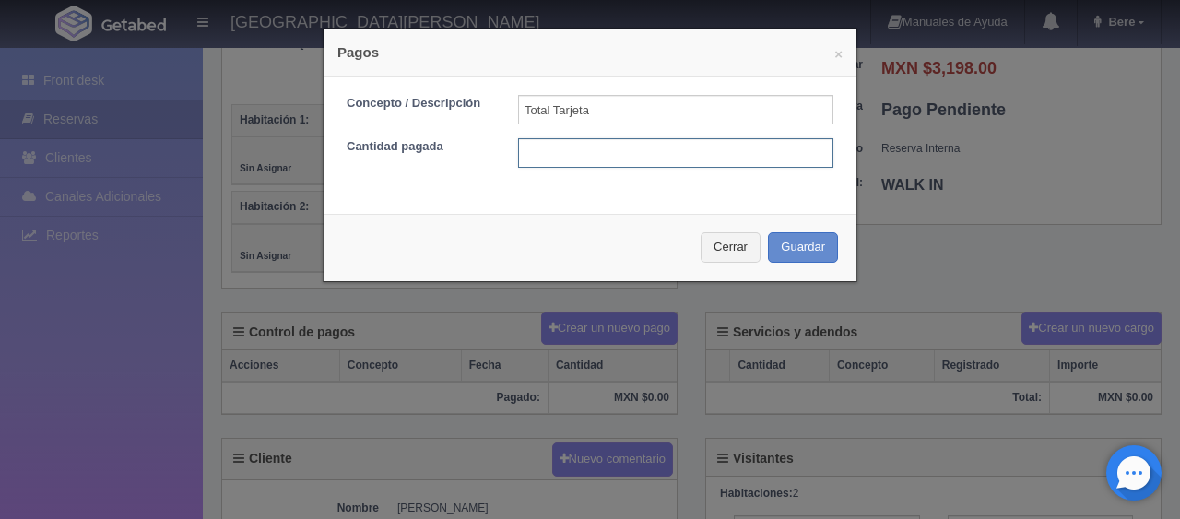
click at [635, 149] on input "text" at bounding box center [675, 153] width 315 height 30
type input "1"
type input "3198"
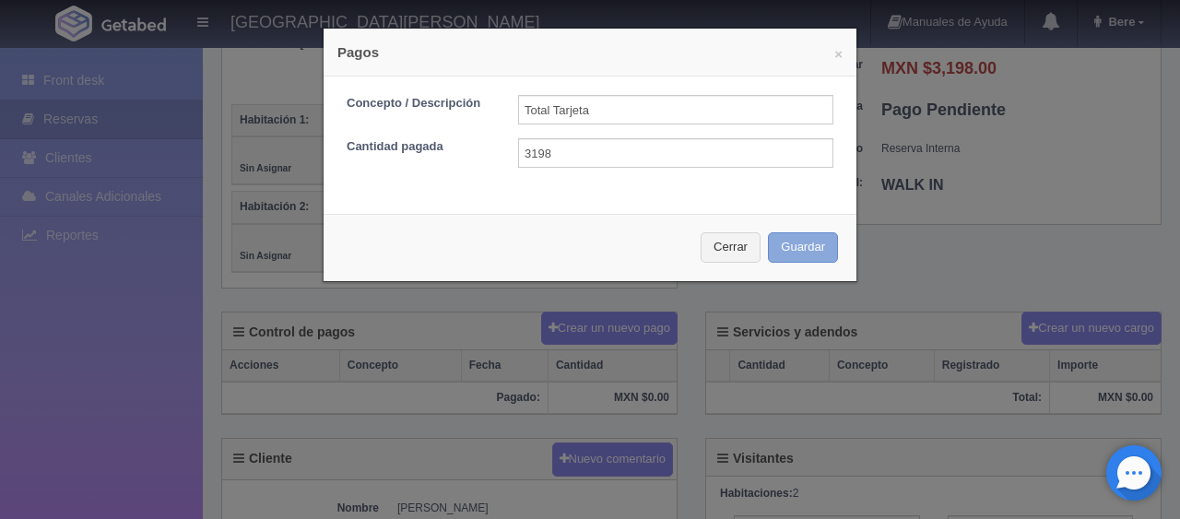
click at [819, 253] on button "Guardar" at bounding box center [803, 247] width 70 height 30
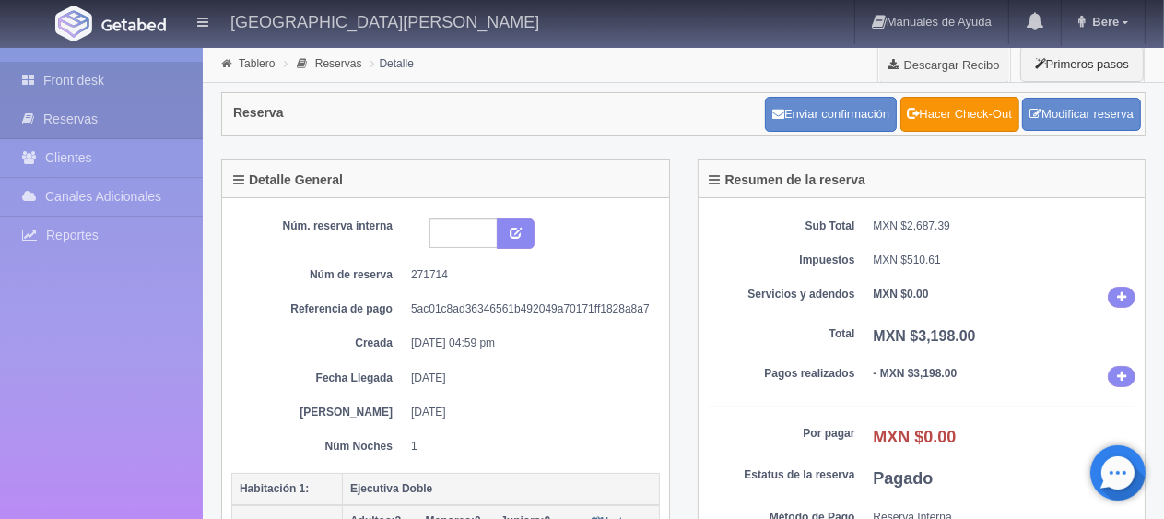
click at [96, 83] on link "Front desk" at bounding box center [101, 81] width 203 height 38
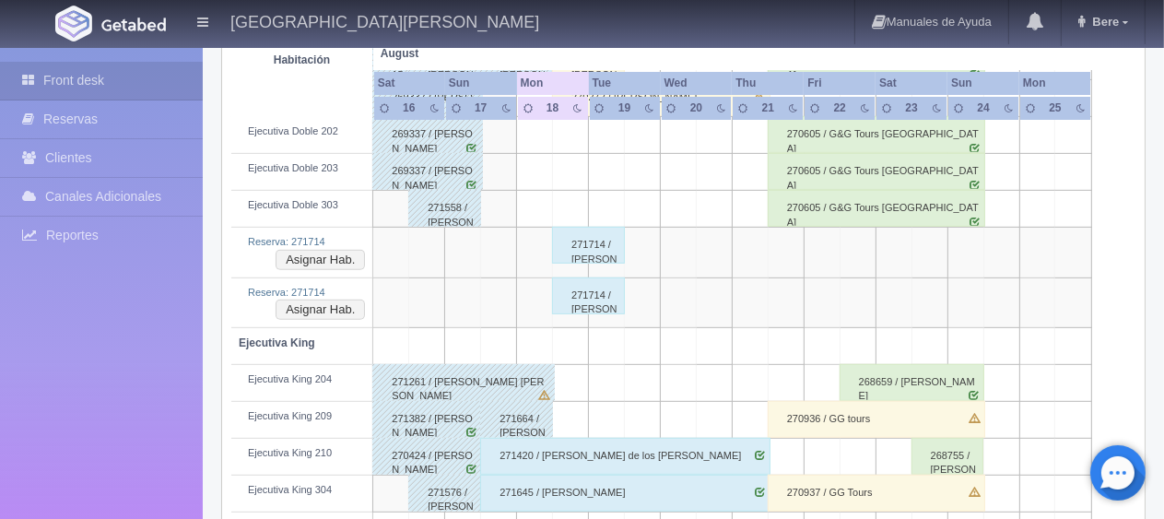
scroll to position [605, 0]
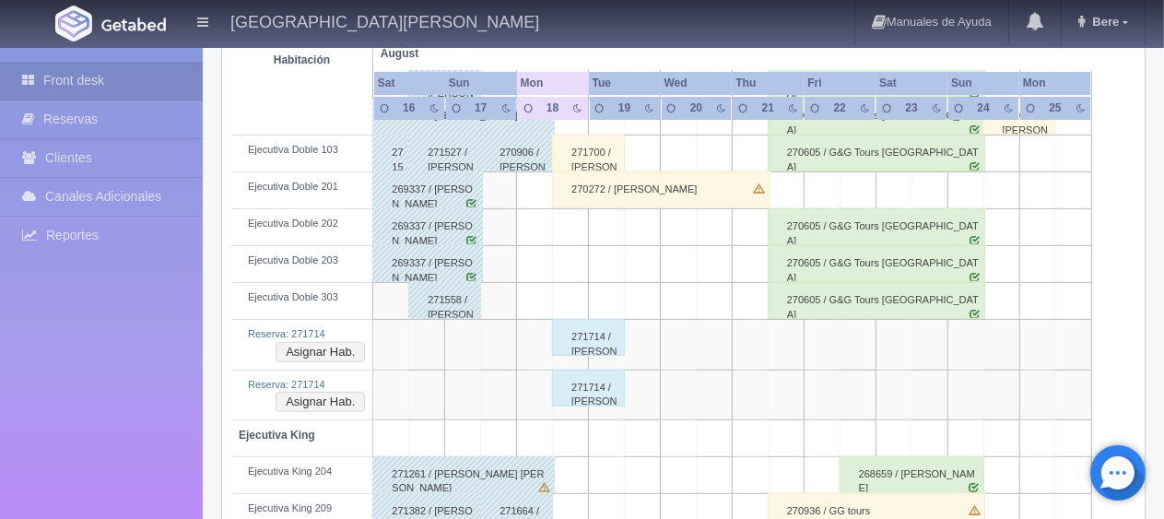
click at [573, 332] on div "271714 / [PERSON_NAME]" at bounding box center [588, 337] width 73 height 37
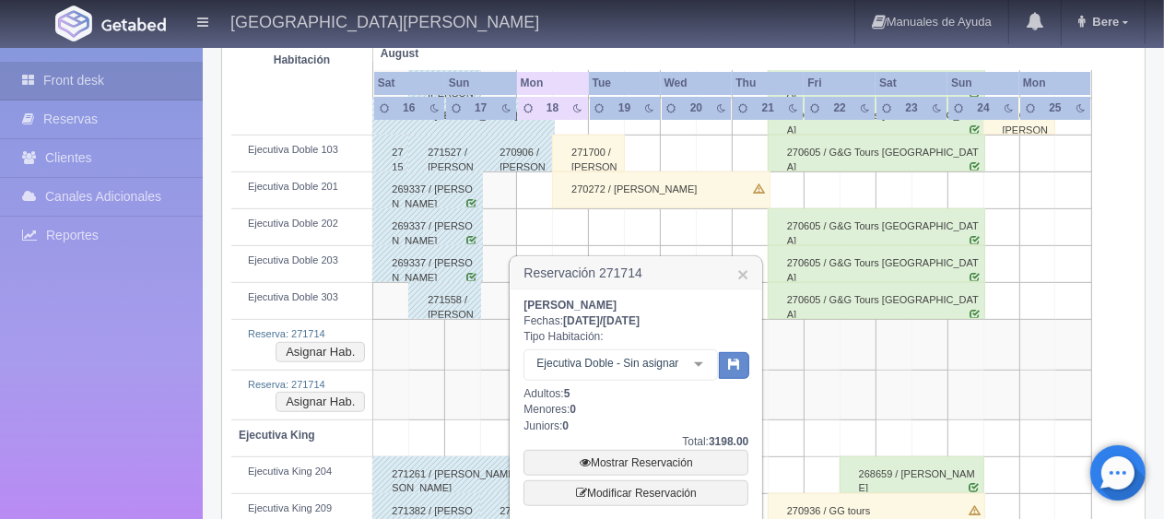
click at [638, 373] on div "Ejecutiva Doble - Sin asignar" at bounding box center [621, 364] width 195 height 31
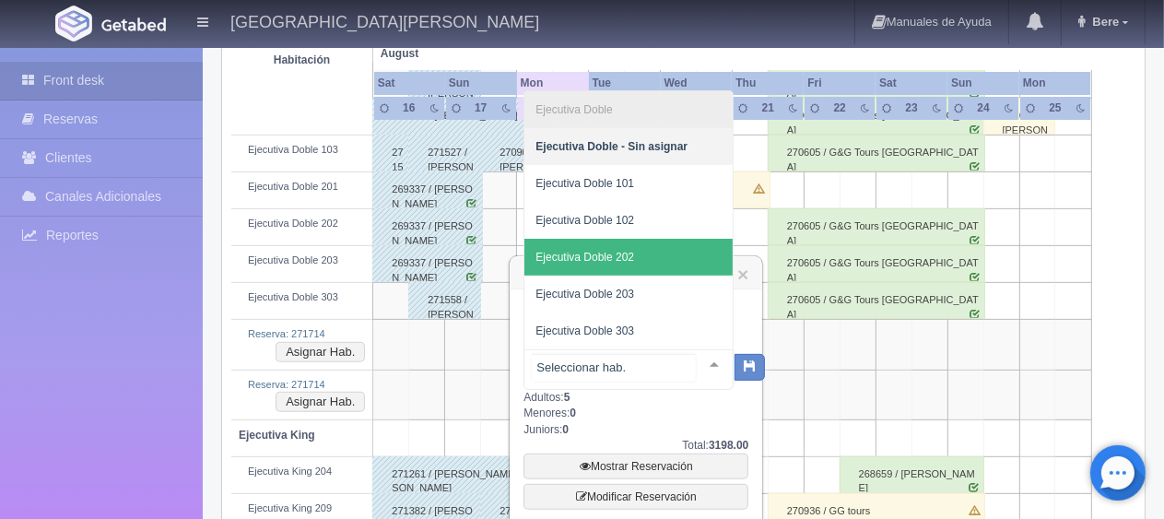
click at [657, 255] on span "Ejecutiva Doble 202" at bounding box center [629, 257] width 208 height 37
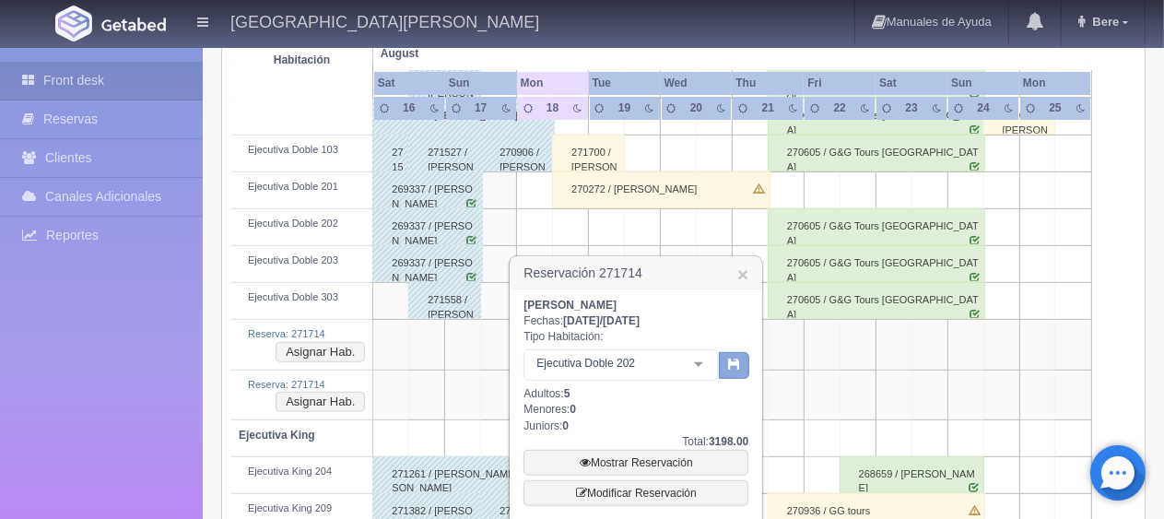
click at [734, 367] on icon "button" at bounding box center [734, 364] width 12 height 12
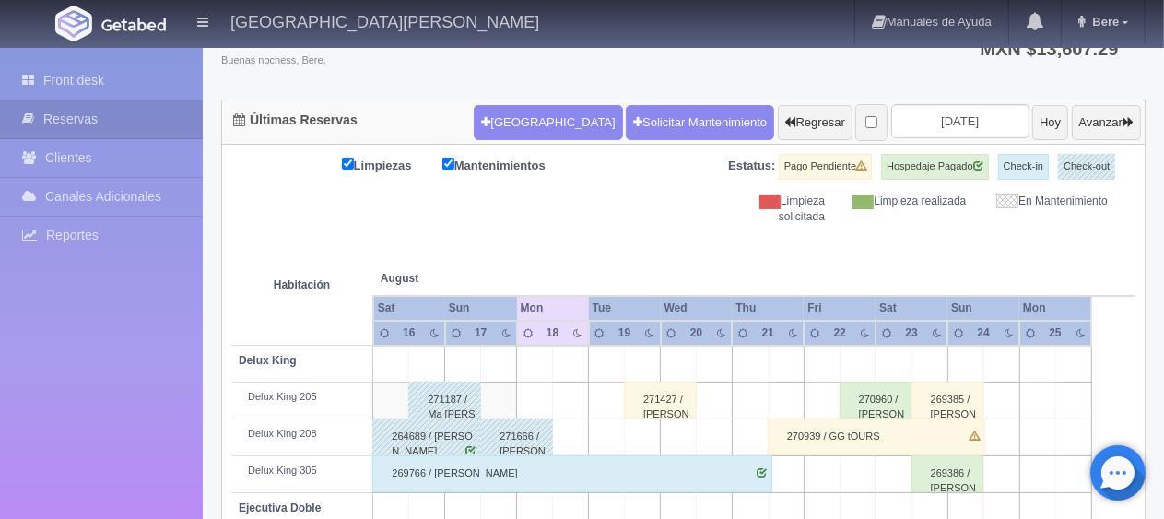
scroll to position [505, 0]
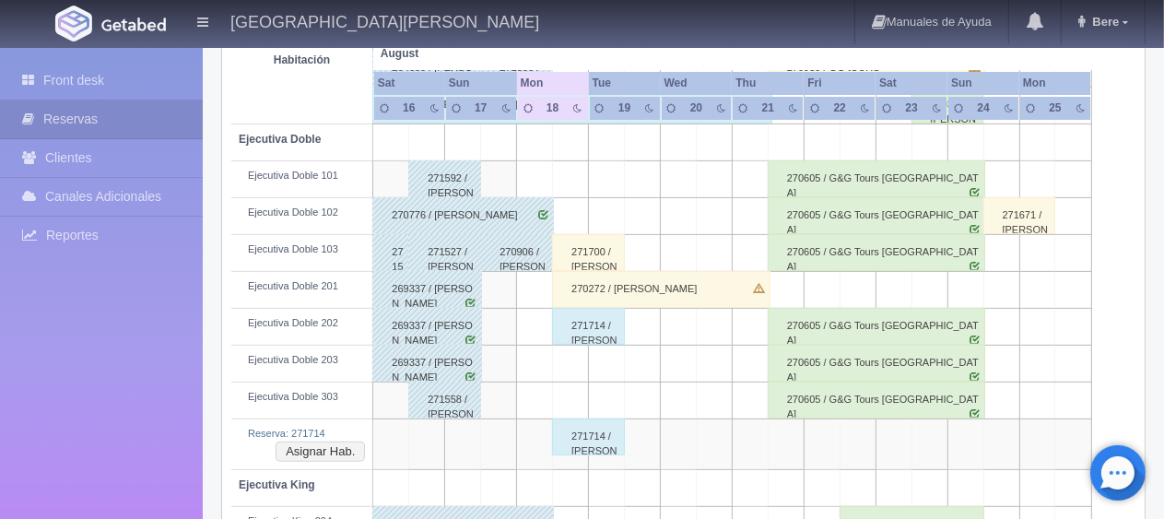
click at [604, 439] on div "271714 / [PERSON_NAME]" at bounding box center [588, 437] width 73 height 37
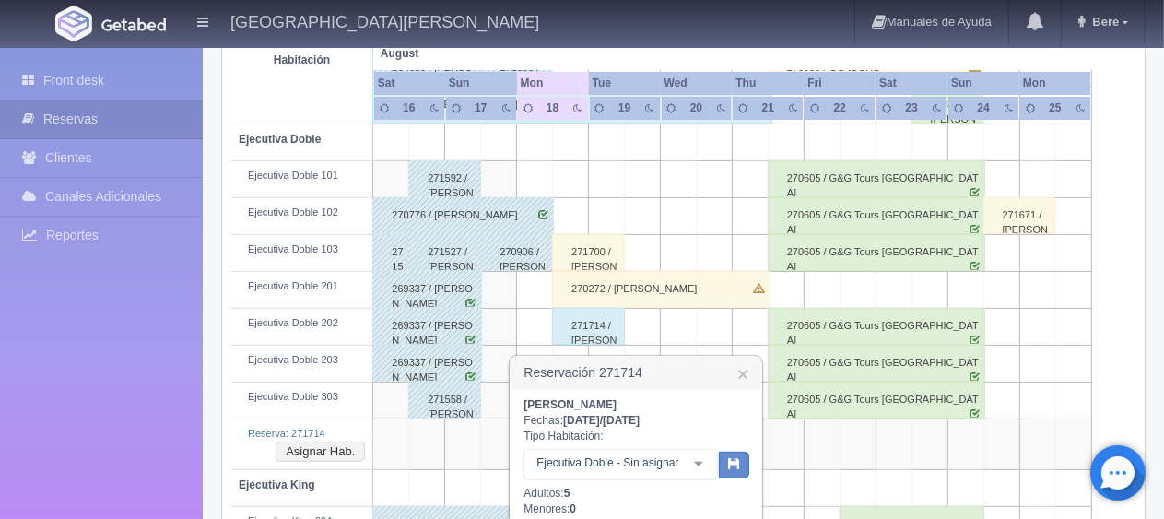
scroll to position [690, 0]
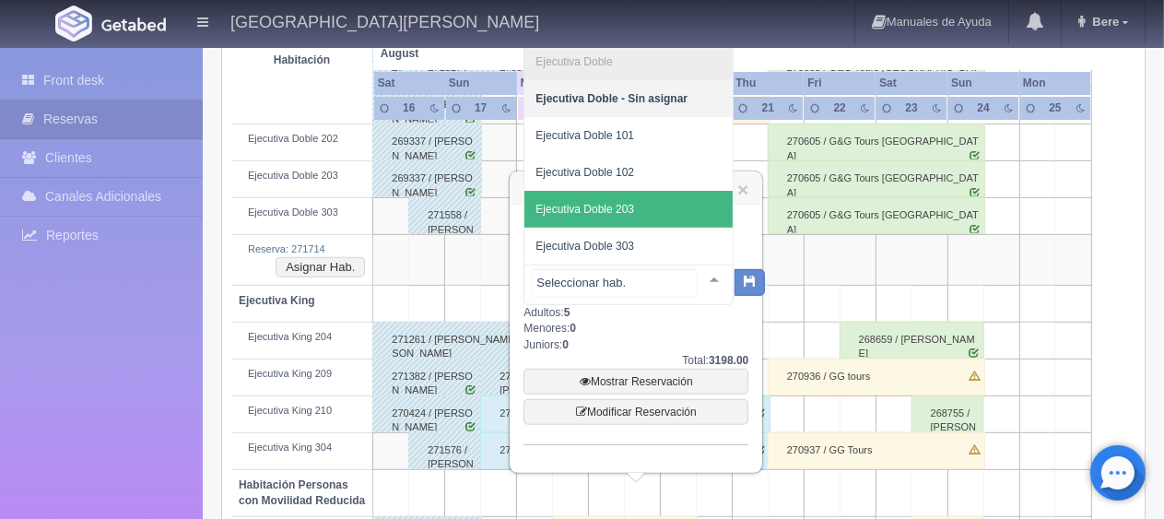
click at [644, 209] on span "Ejecutiva Doble 203" at bounding box center [629, 209] width 208 height 37
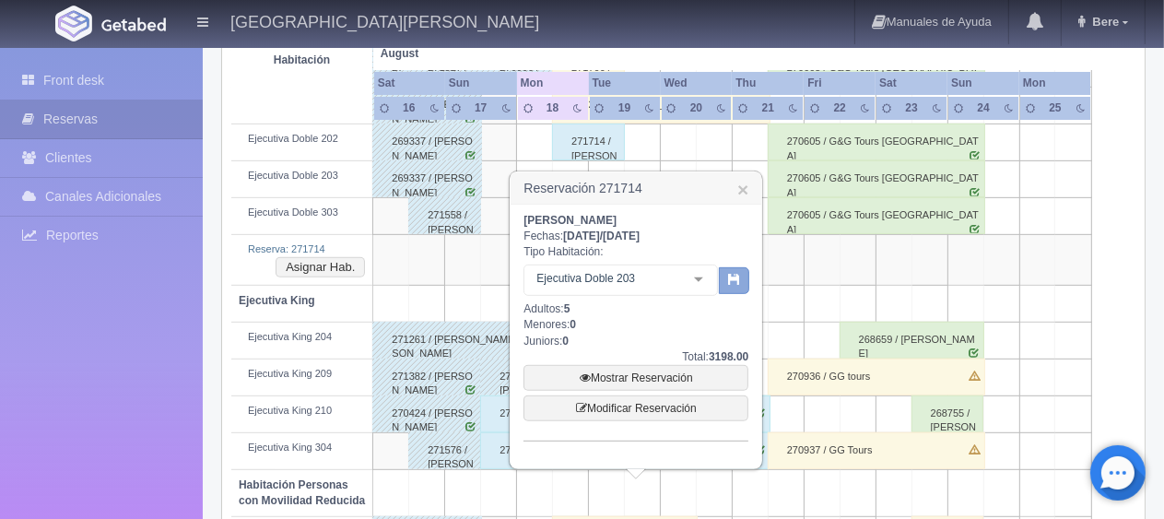
click at [744, 289] on button "button" at bounding box center [734, 281] width 30 height 28
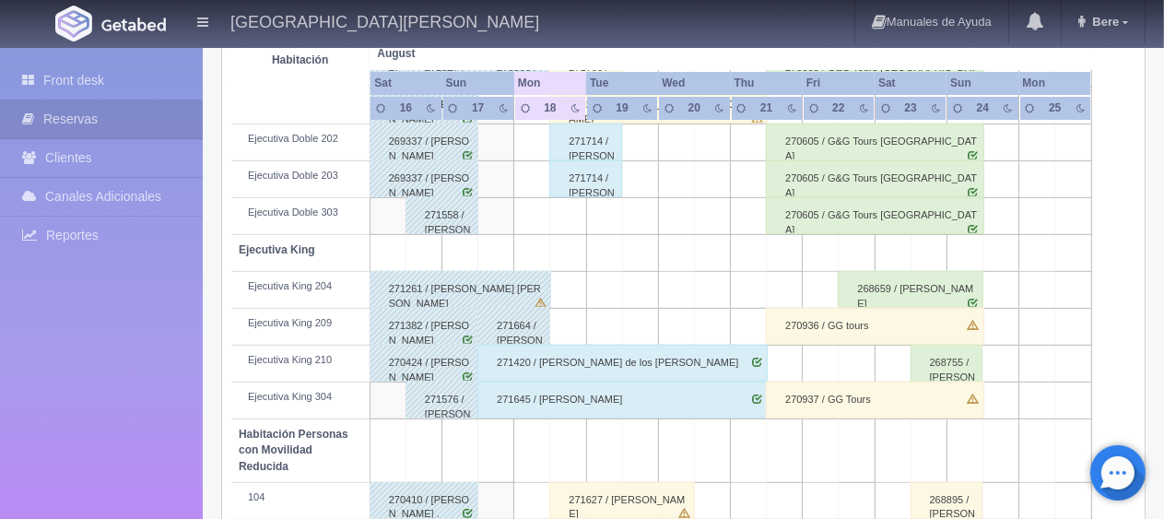
scroll to position [690, 0]
